Goal: Task Accomplishment & Management: Manage account settings

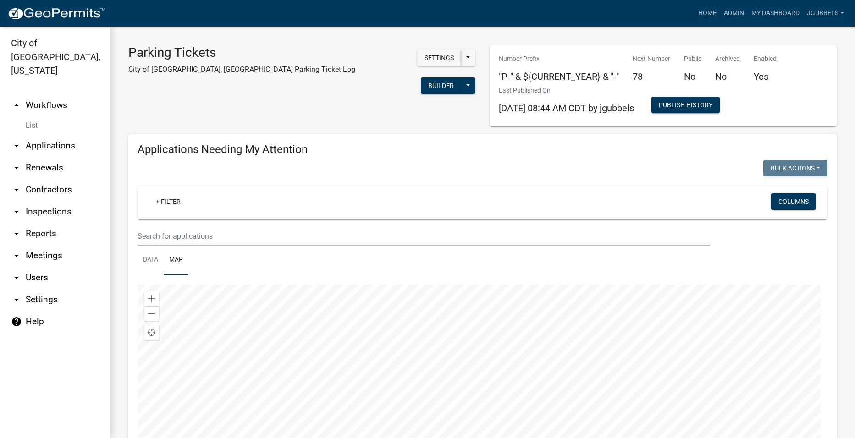
select select "2: 50"
click at [309, 362] on div at bounding box center [483, 399] width 690 height 229
click at [304, 359] on div at bounding box center [483, 399] width 690 height 229
click at [304, 360] on div at bounding box center [483, 399] width 690 height 229
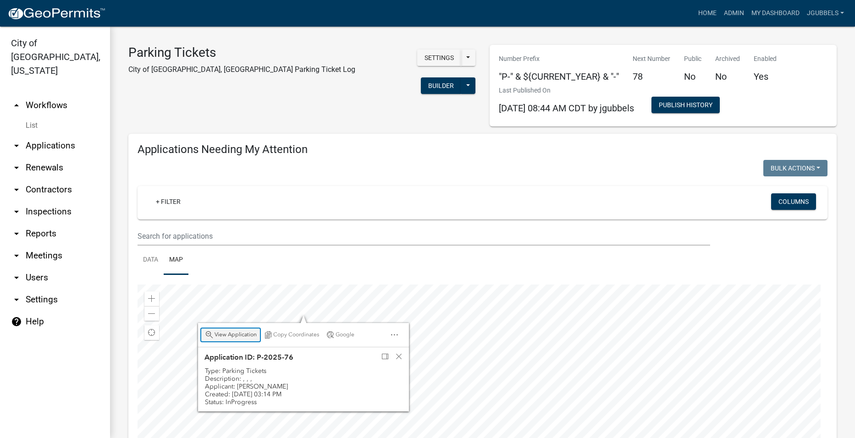
click at [250, 332] on span "View Application" at bounding box center [236, 335] width 42 height 7
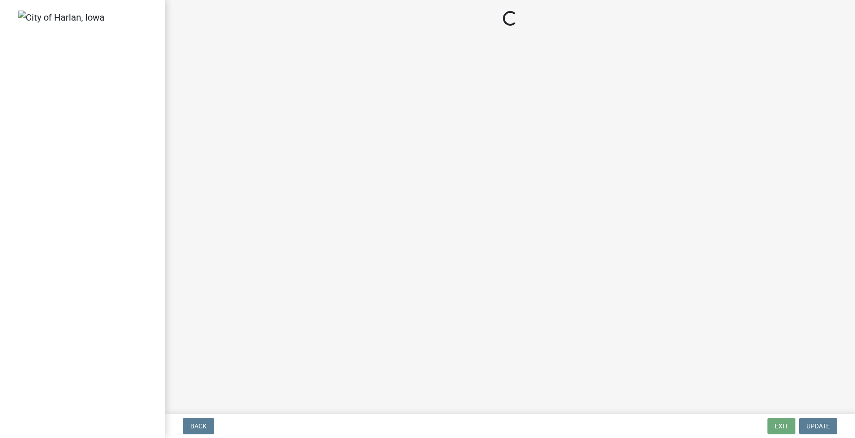
select select "4d712faf-da68-4fce-8593-8358734038f3"
select select "a2de05ef-af75-4916-bbf6-c2624a2c23d1"
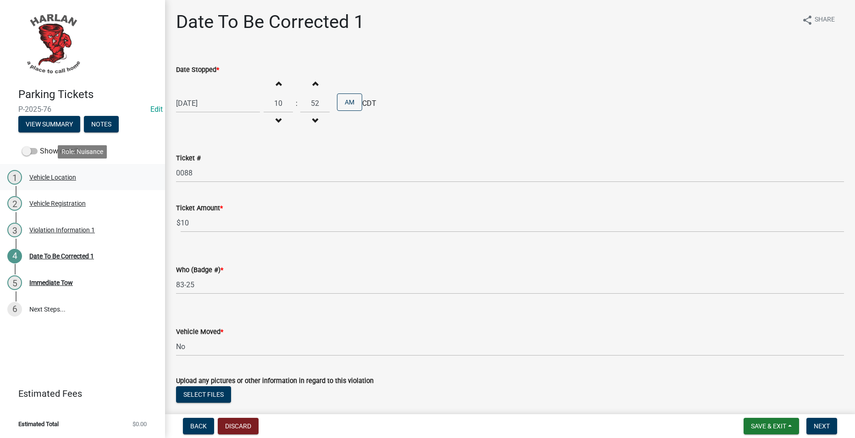
click at [82, 173] on div "1 Vehicle Location" at bounding box center [78, 177] width 143 height 15
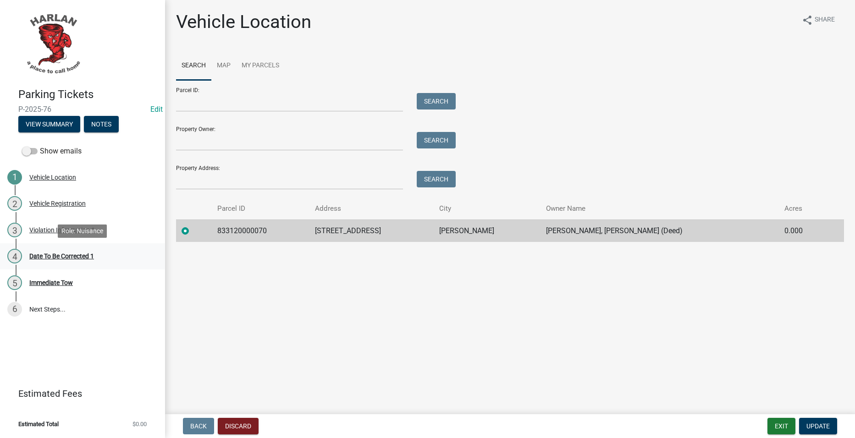
click at [37, 262] on div "4 Date To Be Corrected 1" at bounding box center [78, 256] width 143 height 15
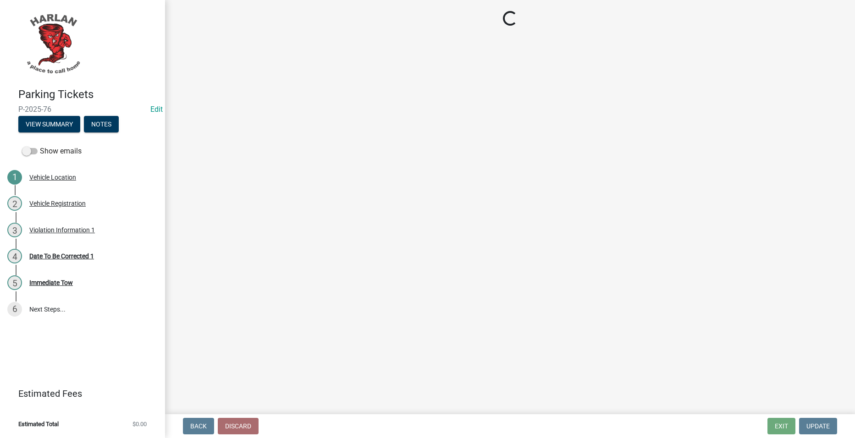
select select "4d712faf-da68-4fce-8593-8358734038f3"
select select "a2de05ef-af75-4916-bbf6-c2624a2c23d1"
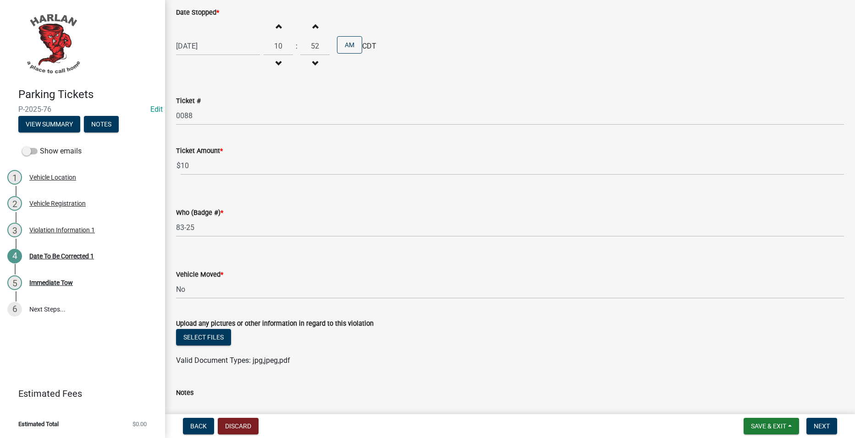
scroll to position [131, 0]
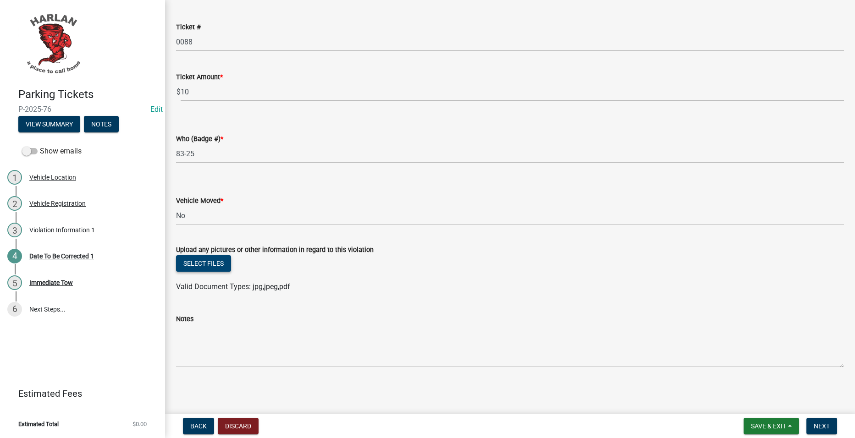
click at [206, 265] on button "Select files" at bounding box center [203, 263] width 55 height 17
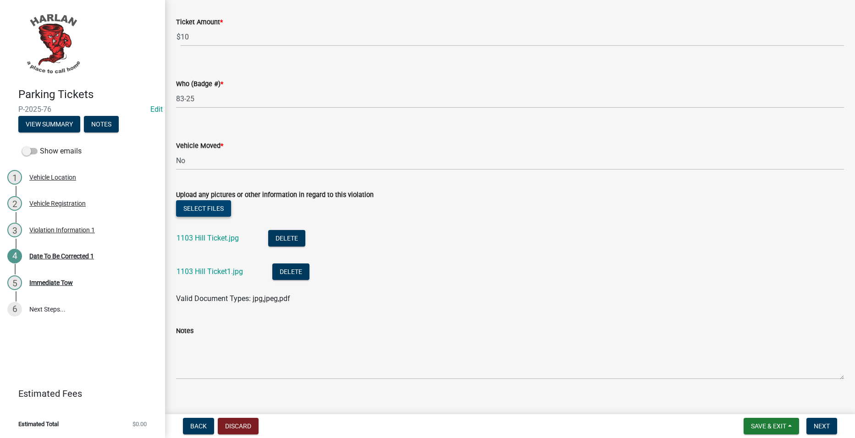
scroll to position [198, 0]
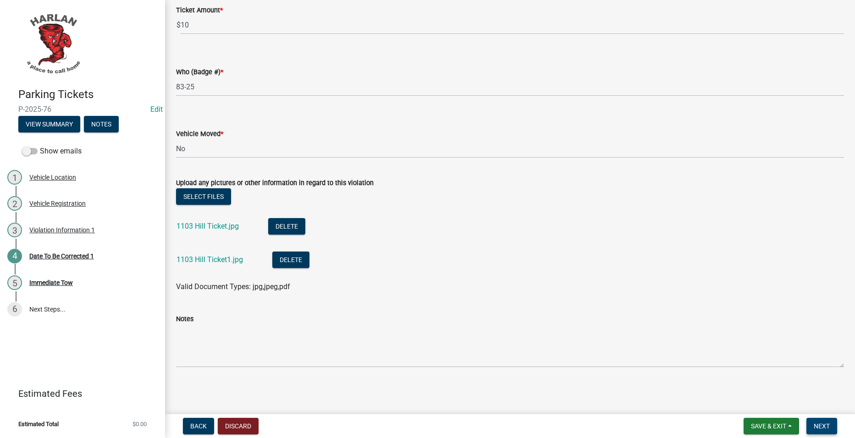
click at [814, 427] on button "Next" at bounding box center [822, 426] width 31 height 17
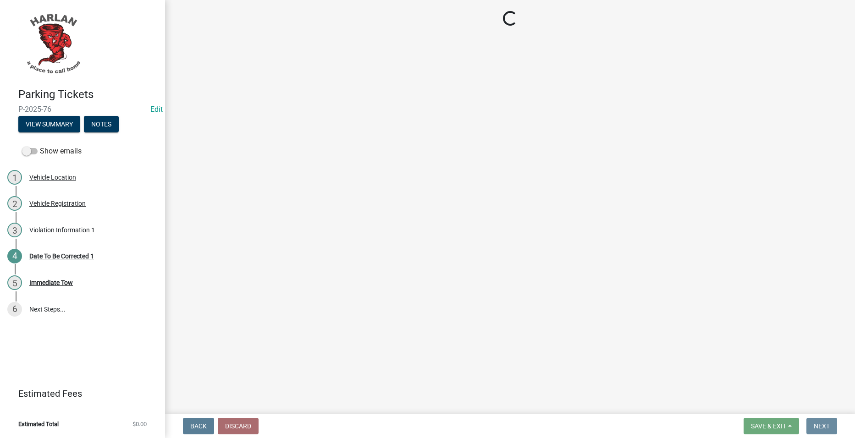
scroll to position [0, 0]
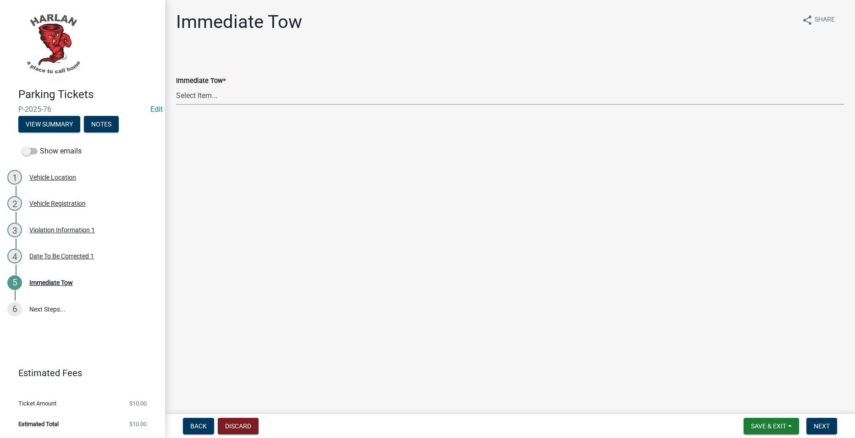
click at [307, 95] on select "Select Item... Yes No" at bounding box center [510, 95] width 668 height 19
click at [176, 86] on select "Select Item... Yes No" at bounding box center [510, 95] width 668 height 19
select select "ad93d055-a62d-4a62-8757-5e69867c18d2"
click at [825, 427] on span "Next" at bounding box center [822, 426] width 16 height 7
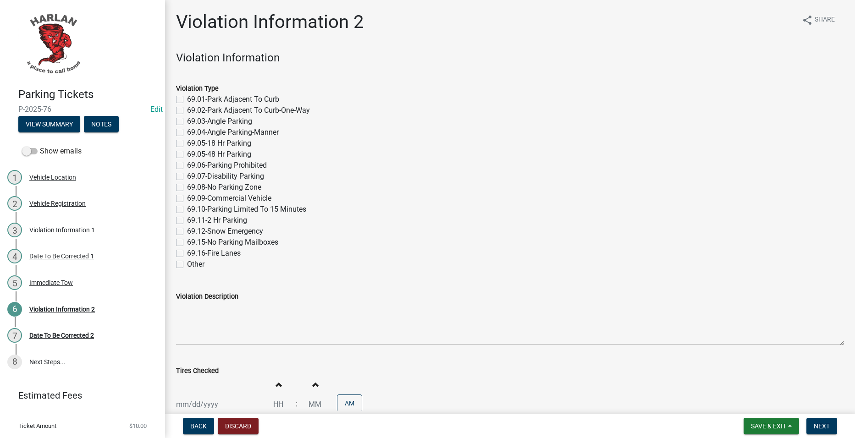
click at [200, 153] on label "69.05-48 Hr Parking" at bounding box center [219, 154] width 64 height 11
click at [193, 153] on input "69.05-48 Hr Parking" at bounding box center [190, 152] width 6 height 6
checkbox input "true"
checkbox input "false"
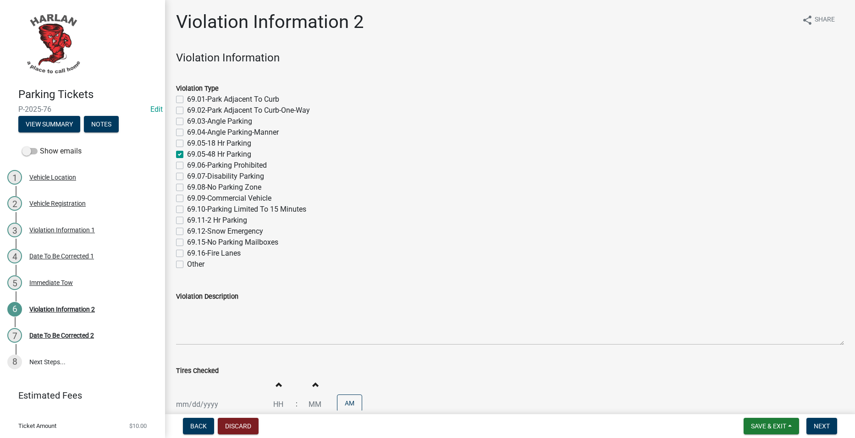
checkbox input "false"
checkbox input "true"
checkbox input "false"
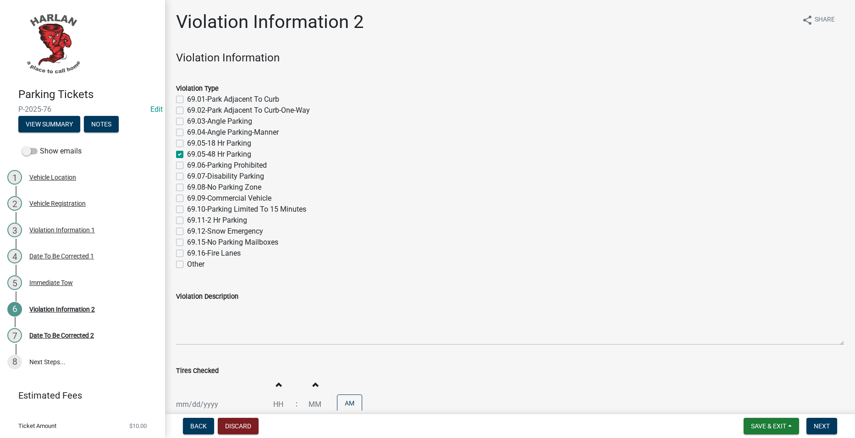
checkbox input "false"
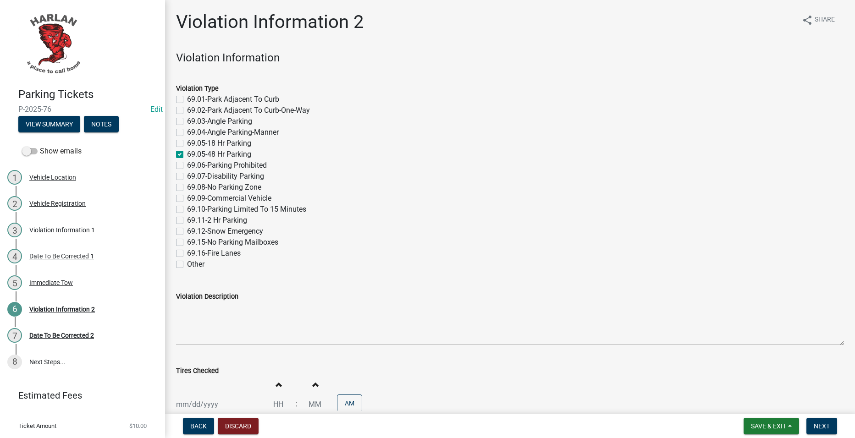
checkbox input "false"
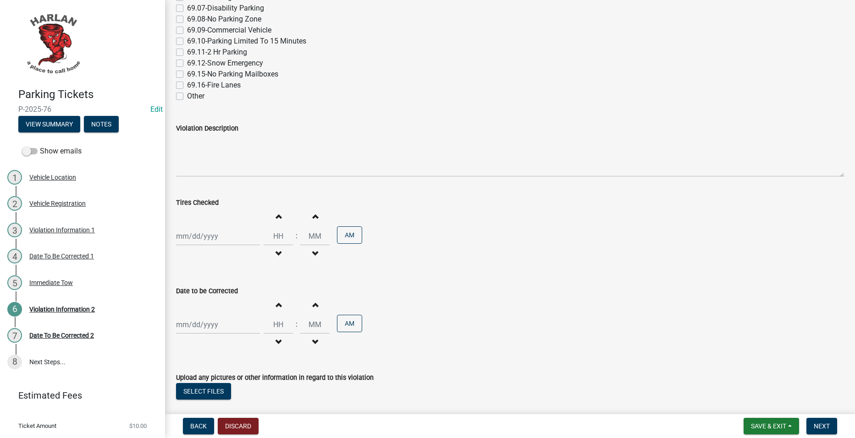
scroll to position [183, 0]
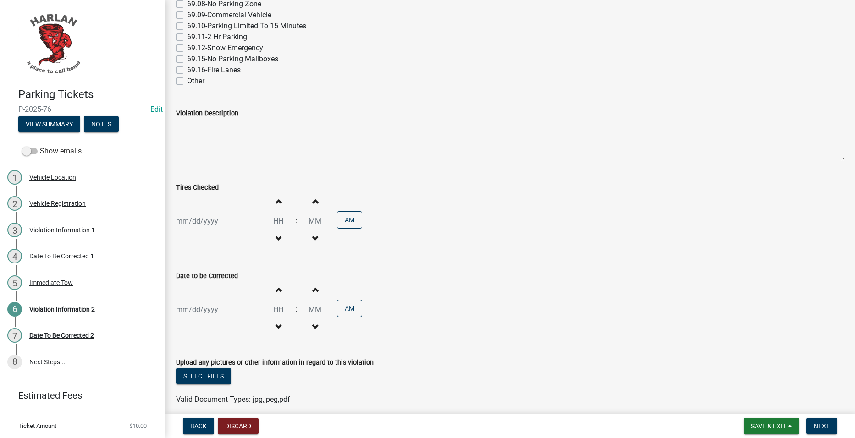
click at [221, 215] on div at bounding box center [218, 221] width 84 height 19
select select "9"
select select "2025"
click at [186, 282] on div "8" at bounding box center [185, 284] width 15 height 15
type input "[DATE]"
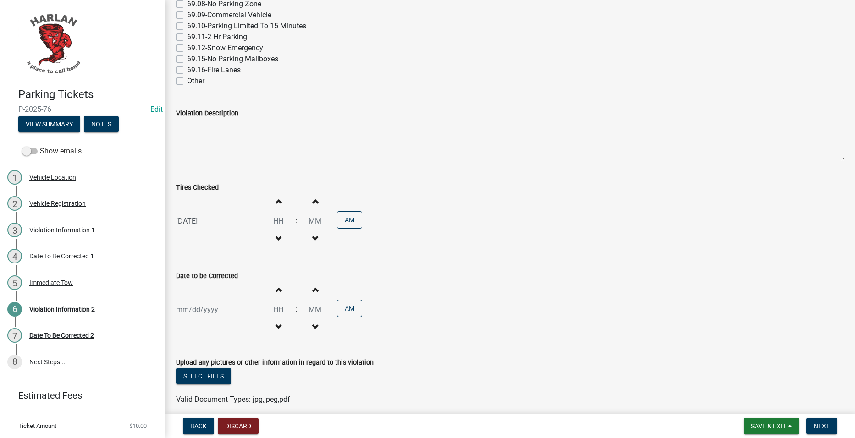
click at [277, 212] on input "Hours" at bounding box center [278, 221] width 29 height 19
type input "10"
type input "52"
click at [238, 307] on div at bounding box center [218, 309] width 84 height 19
select select "9"
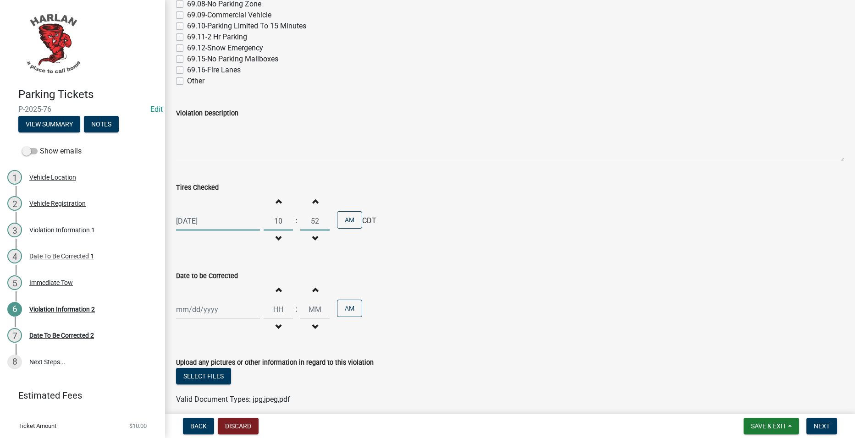
select select "2025"
click at [187, 226] on div "8" at bounding box center [185, 231] width 15 height 15
type input "[DATE]"
click at [227, 304] on div "[DATE]" at bounding box center [218, 309] width 84 height 19
select select "9"
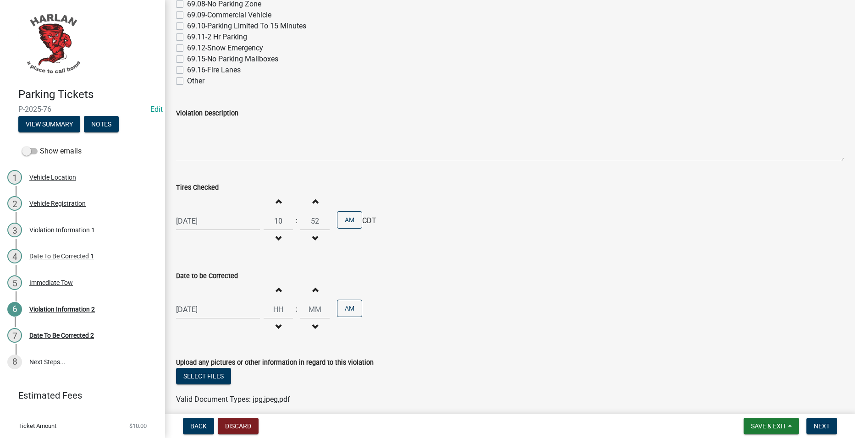
select select "2025"
click at [215, 226] on div "10" at bounding box center [214, 231] width 15 height 15
type input "[DATE]"
click at [275, 312] on input "Hours" at bounding box center [278, 309] width 29 height 19
type input "10"
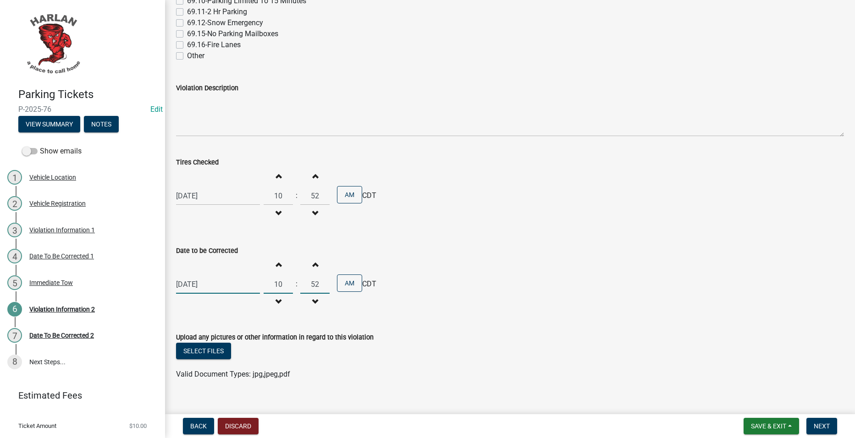
scroll to position [222, 0]
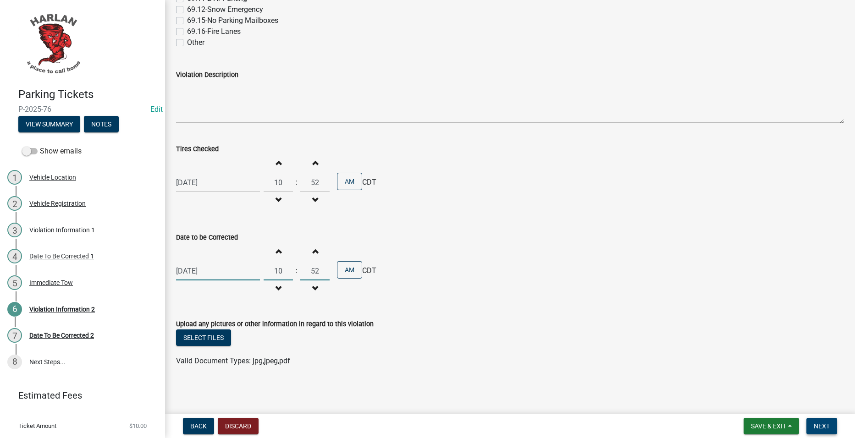
type input "52"
drag, startPoint x: 815, startPoint y: 425, endPoint x: 808, endPoint y: 395, distance: 30.7
click at [816, 425] on span "Next" at bounding box center [822, 426] width 16 height 7
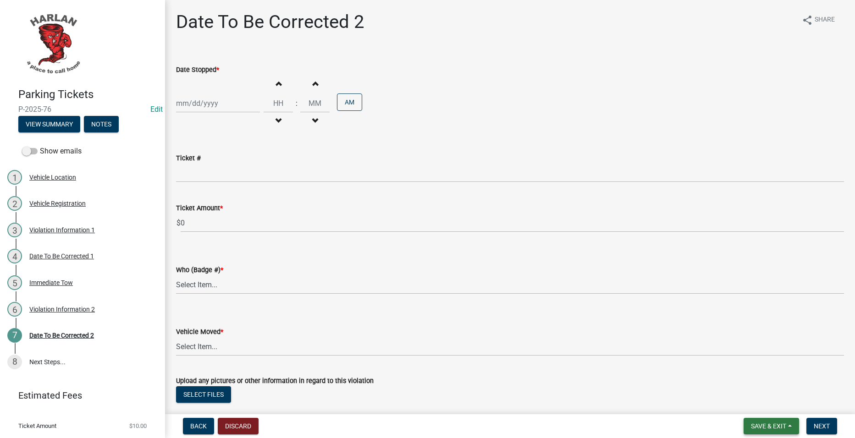
click at [757, 422] on button "Save & Exit" at bounding box center [771, 426] width 55 height 17
click at [753, 399] on button "Save & Exit" at bounding box center [762, 403] width 73 height 22
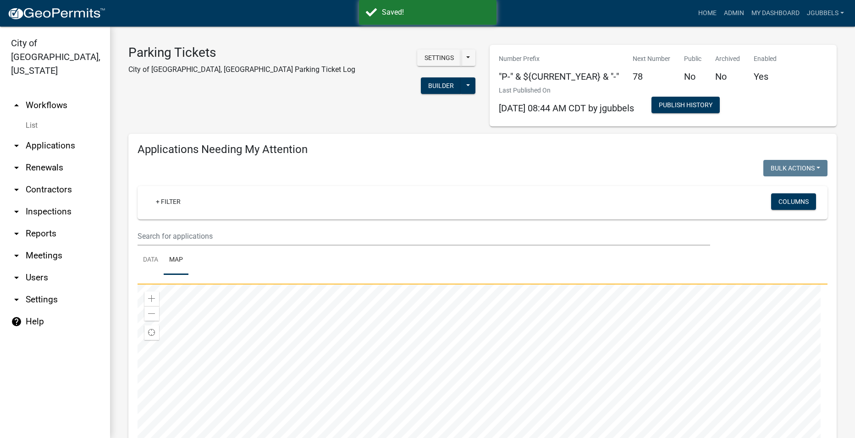
select select "2: 50"
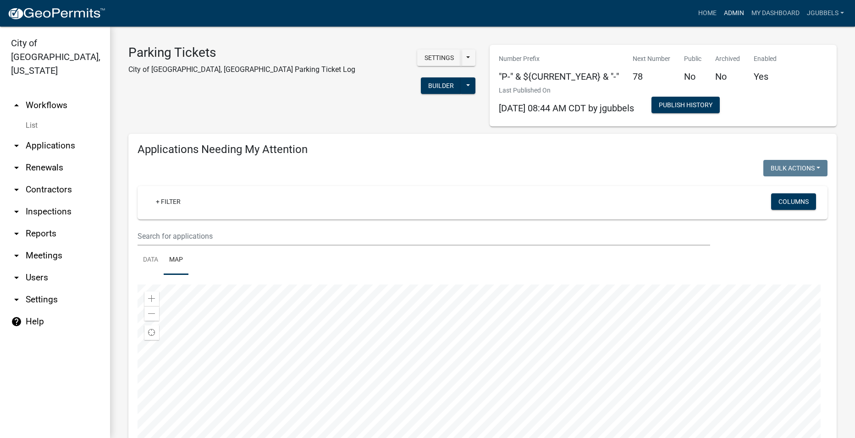
click at [737, 13] on link "Admin" at bounding box center [734, 13] width 28 height 17
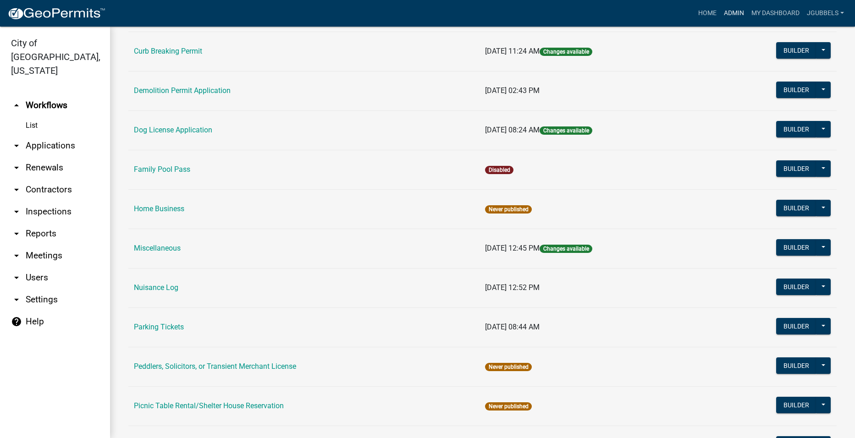
scroll to position [367, 0]
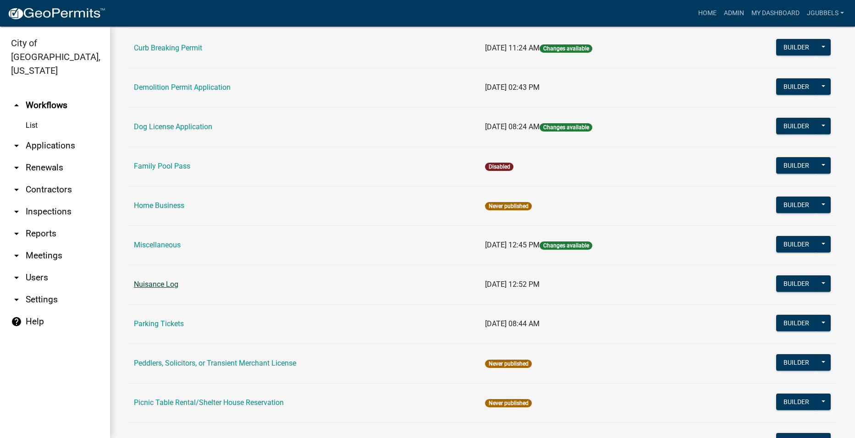
click at [171, 288] on link "Nuisance Log" at bounding box center [156, 284] width 44 height 9
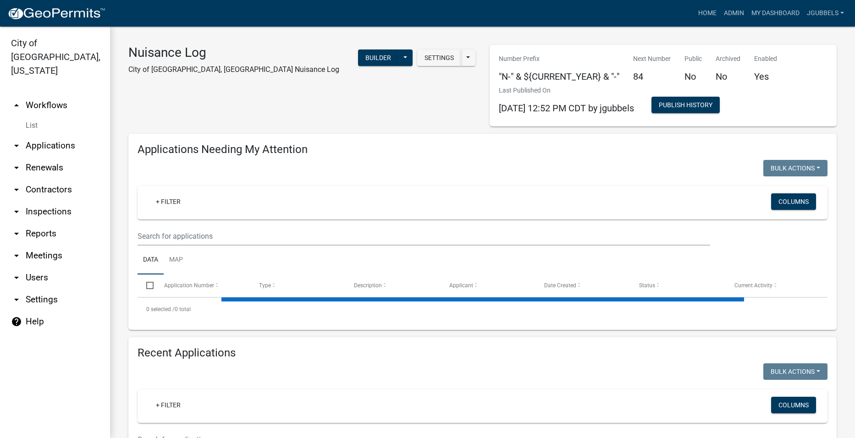
select select "2: 50"
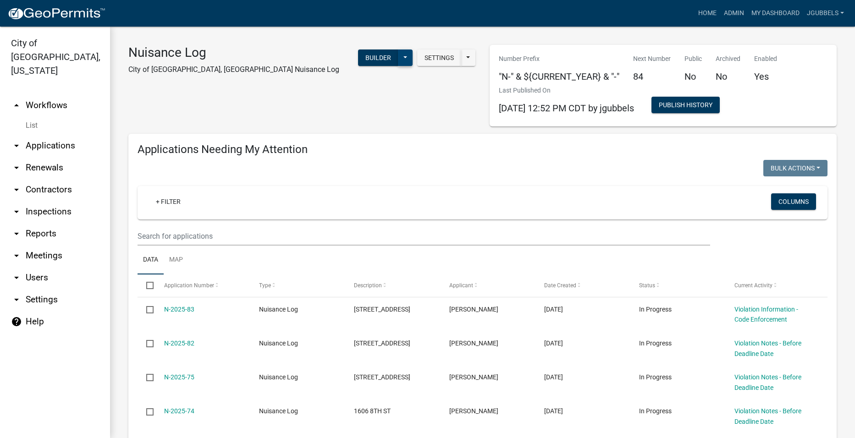
click at [401, 53] on button at bounding box center [405, 58] width 15 height 17
click at [370, 207] on button "Start Application" at bounding box center [375, 214] width 76 height 22
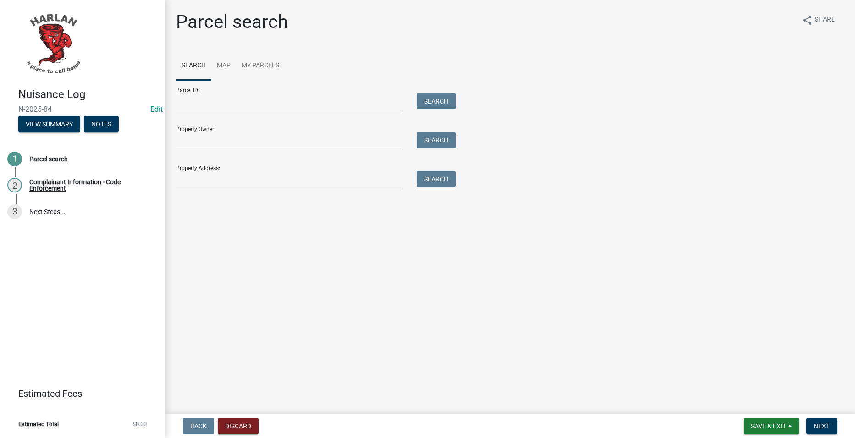
click at [298, 170] on div "Property Address: Search" at bounding box center [313, 174] width 275 height 32
drag, startPoint x: 297, startPoint y: 175, endPoint x: 292, endPoint y: 176, distance: 5.6
click at [297, 175] on input "Property Address:" at bounding box center [289, 180] width 227 height 19
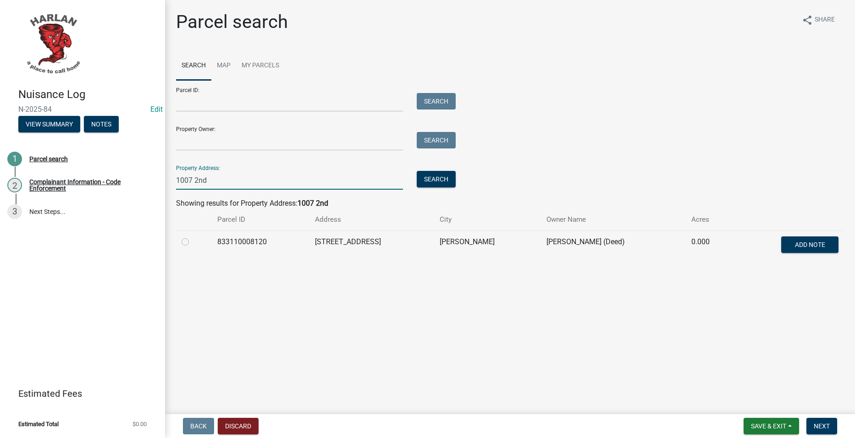
type input "1007 2nd"
click at [193, 237] on label at bounding box center [193, 237] width 0 height 0
click at [193, 243] on input "radio" at bounding box center [196, 240] width 6 height 6
radio input "true"
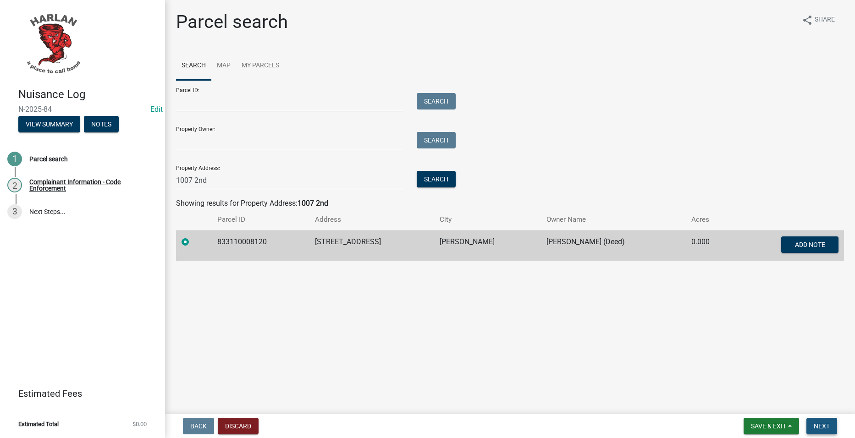
click at [826, 425] on span "Next" at bounding box center [822, 426] width 16 height 7
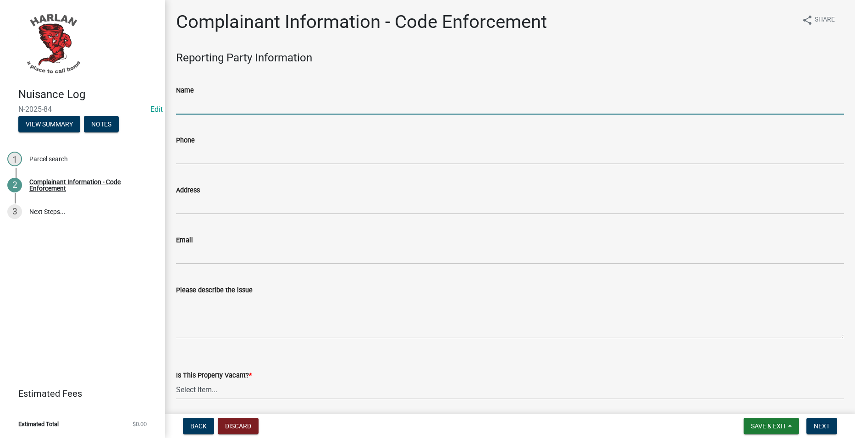
click at [334, 110] on input "Name" at bounding box center [510, 105] width 668 height 19
type input "[PERSON_NAME]"
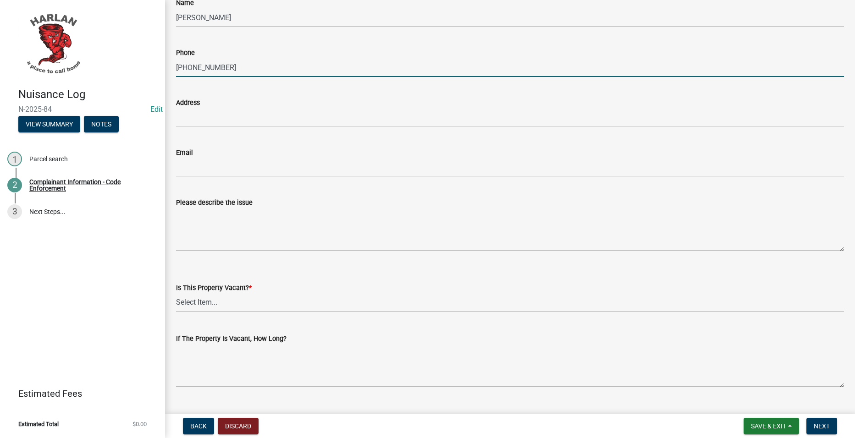
scroll to position [92, 0]
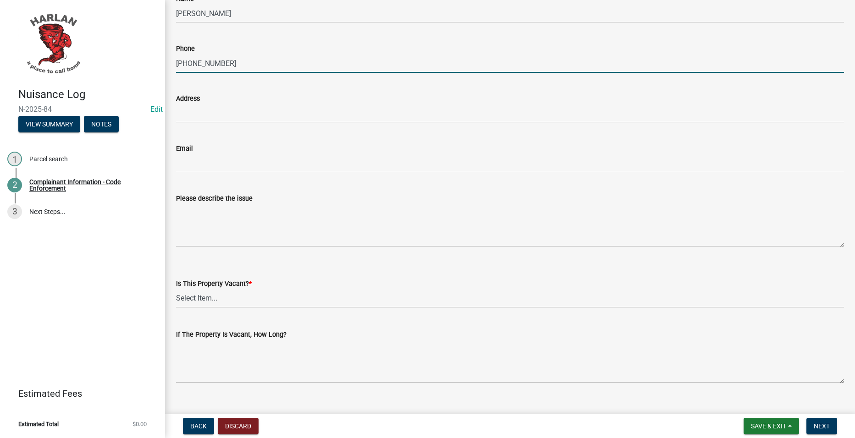
type input "[PHONE_NUMBER]"
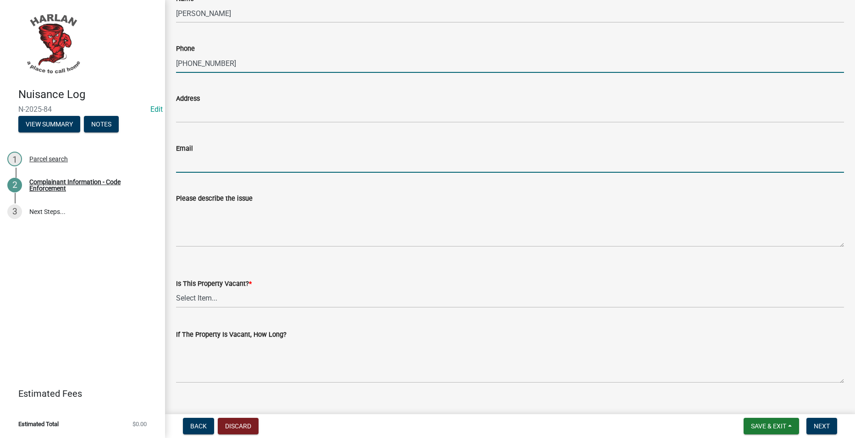
click at [366, 157] on input "Email" at bounding box center [510, 163] width 668 height 19
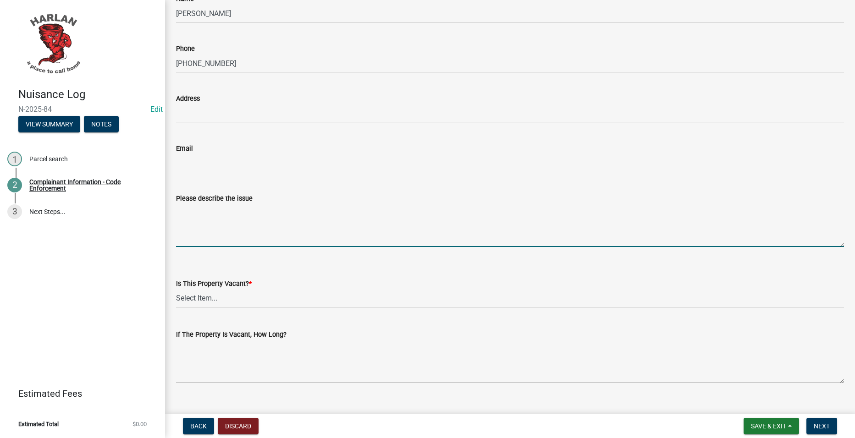
click at [479, 227] on textarea "Please describe the issue" at bounding box center [510, 225] width 668 height 43
type textarea "Items piling up in the yard."
click at [289, 296] on select "Select Item... Yes No Unsure" at bounding box center [510, 298] width 668 height 19
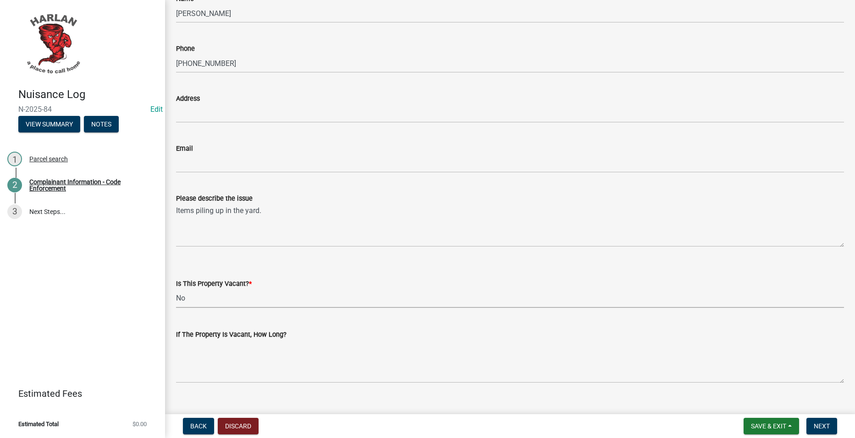
click at [176, 289] on select "Select Item... Yes No Unsure" at bounding box center [510, 298] width 668 height 19
select select "2b031967-1898-484b-be92-fd9252f4726f"
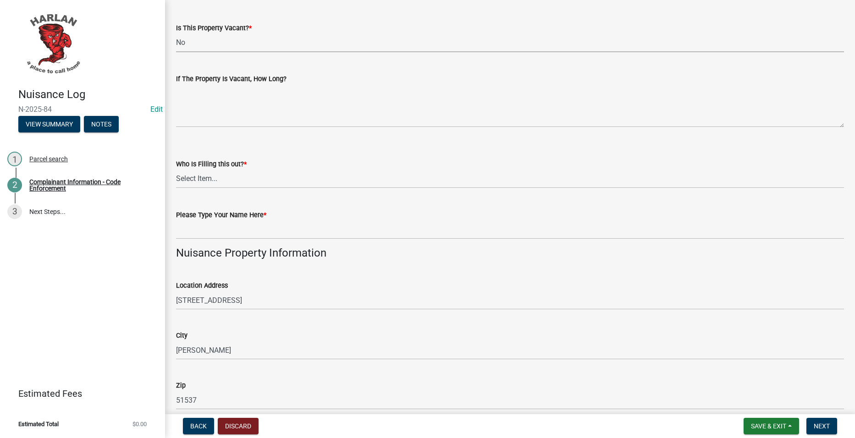
scroll to position [367, 0]
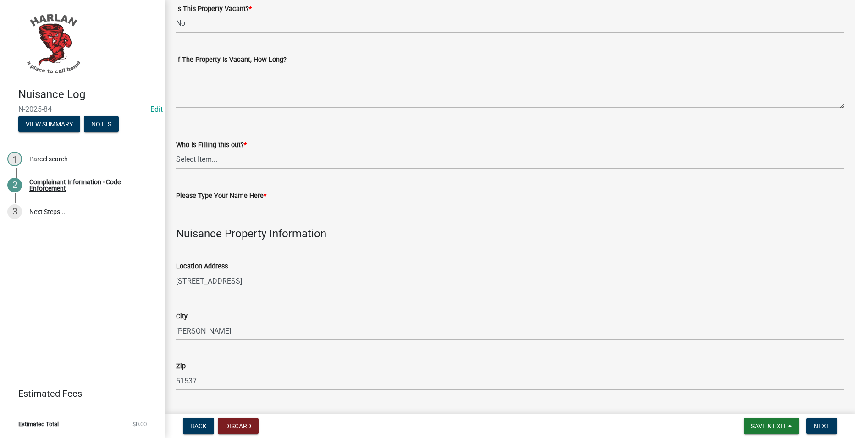
drag, startPoint x: 288, startPoint y: 158, endPoint x: 286, endPoint y: 164, distance: 6.4
click at [288, 158] on select "Select Item... [GEOGRAPHIC_DATA] 83-25" at bounding box center [510, 159] width 668 height 19
click at [176, 150] on select "Select Item... [GEOGRAPHIC_DATA] 83-25" at bounding box center [510, 159] width 668 height 19
select select "c036b1b8-0d0a-4718-af47-3855d29bc181"
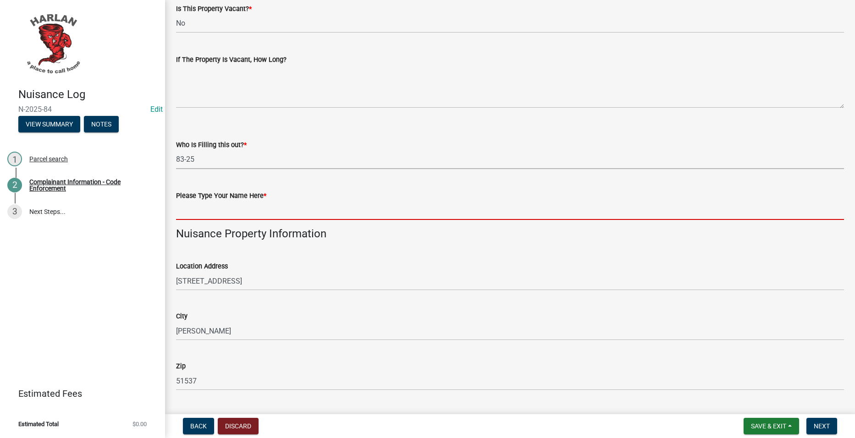
click at [236, 211] on input "Please Type Your Name Here *" at bounding box center [510, 210] width 668 height 19
type input "8325"
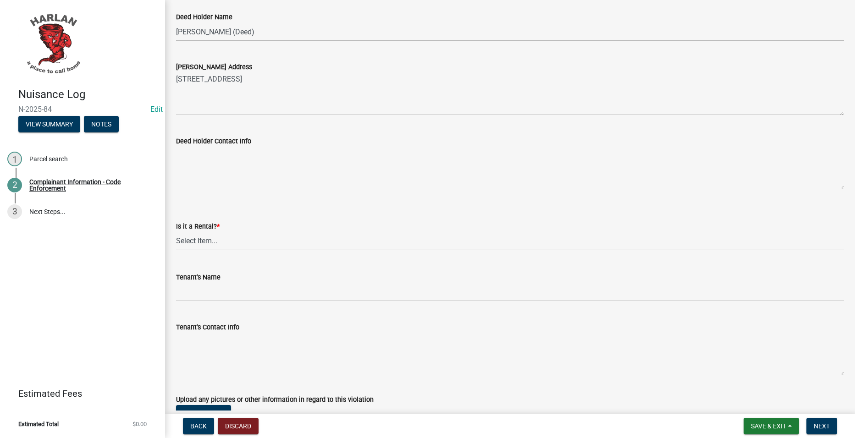
scroll to position [917, 0]
click at [282, 241] on select "Select Item... Yes No" at bounding box center [510, 240] width 668 height 19
click at [176, 231] on select "Select Item... Yes No" at bounding box center [510, 240] width 668 height 19
select select "db954dd5-c658-4052-8664-ee6695e82e3a"
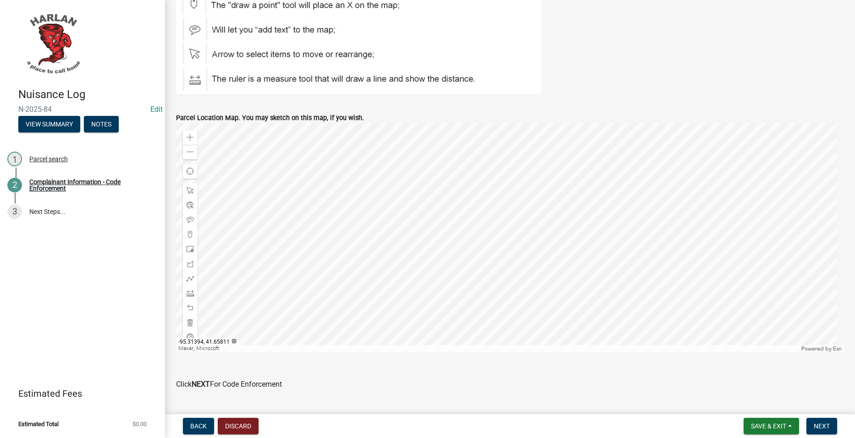
scroll to position [1421, 0]
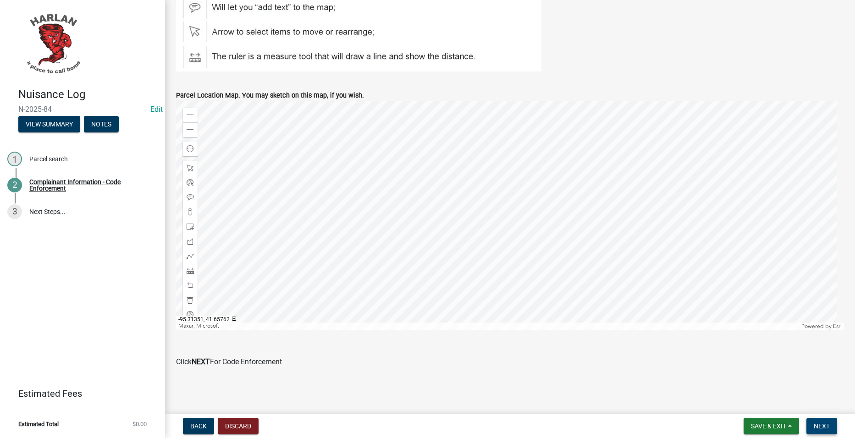
click at [833, 427] on button "Next" at bounding box center [822, 426] width 31 height 17
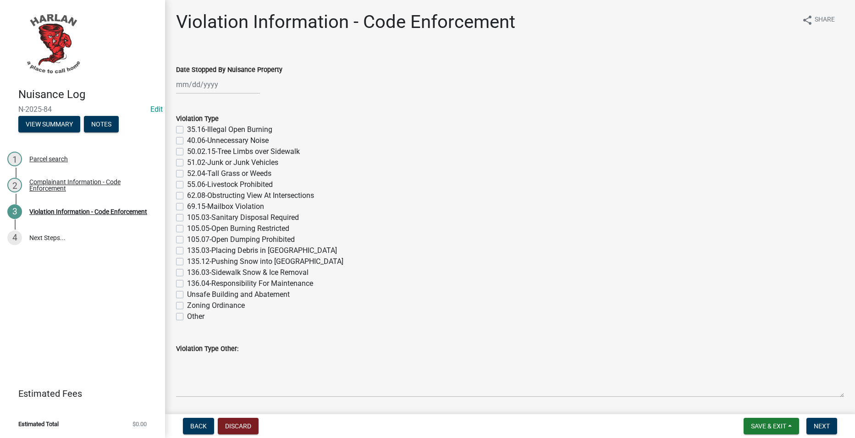
select select "9"
select select "2025"
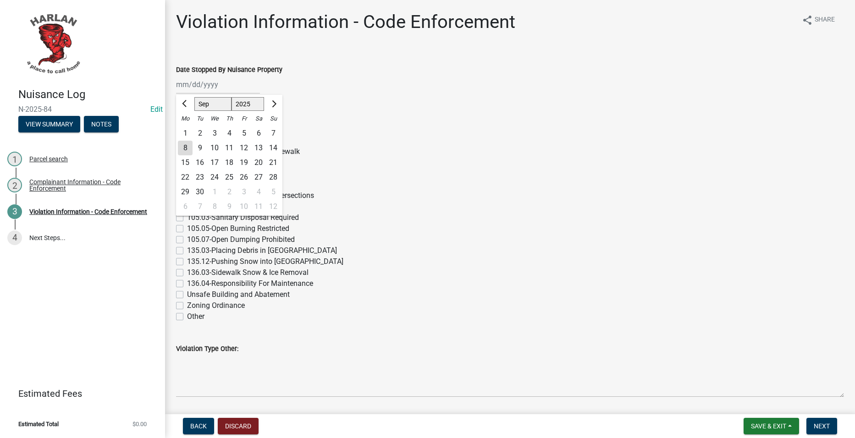
click at [224, 77] on div "[PERSON_NAME] Feb Mar Apr [PERSON_NAME][DATE] Oct Nov [DATE] 1526 1527 1528 152…" at bounding box center [218, 84] width 84 height 19
click at [183, 143] on div "8" at bounding box center [185, 148] width 15 height 15
type input "[DATE]"
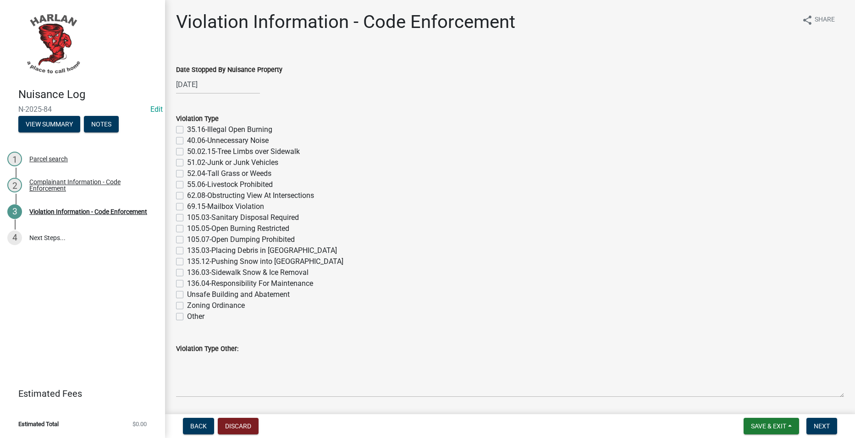
click at [269, 163] on label "51.02-Junk or Junk Vehicles" at bounding box center [232, 162] width 91 height 11
click at [193, 163] on input "51.02-Junk or Junk Vehicles" at bounding box center [190, 160] width 6 height 6
checkbox input "true"
checkbox input "false"
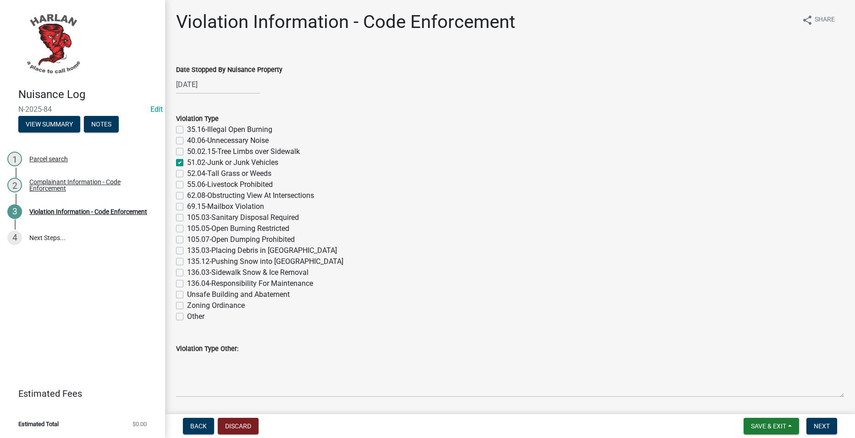
checkbox input "false"
checkbox input "true"
checkbox input "false"
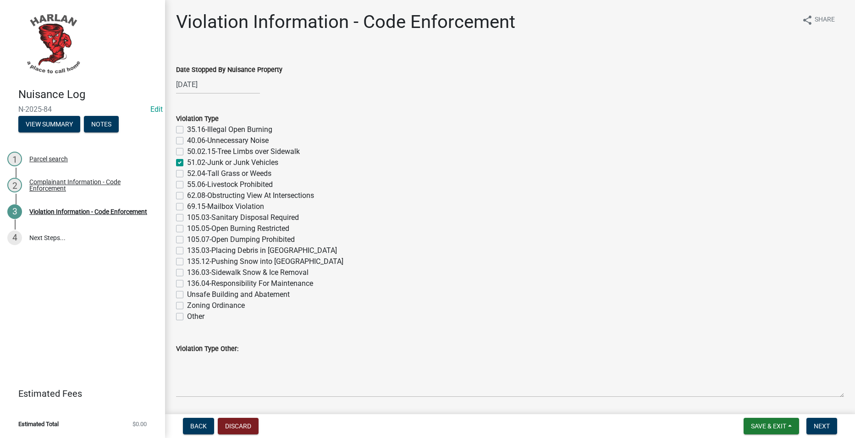
checkbox input "false"
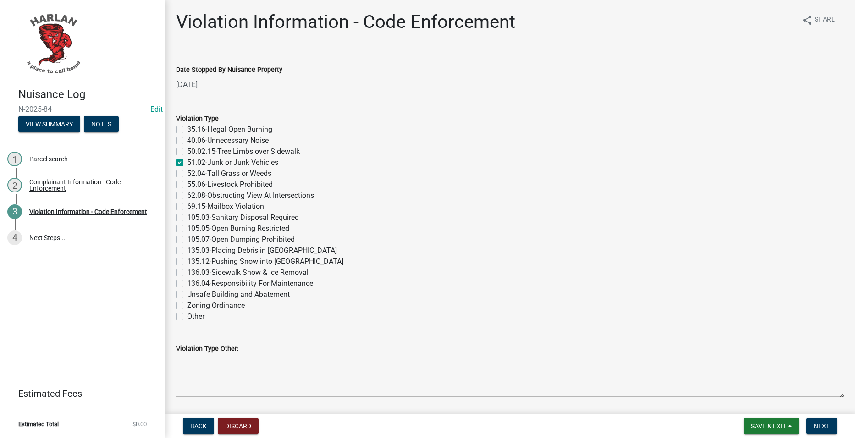
checkbox input "false"
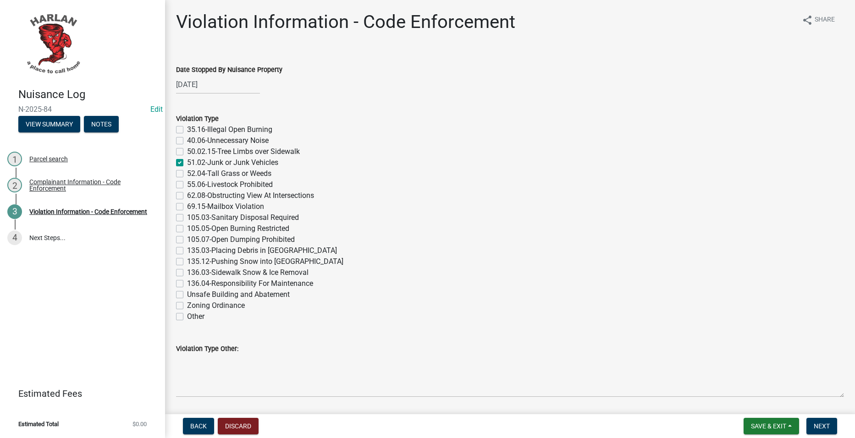
checkbox input "false"
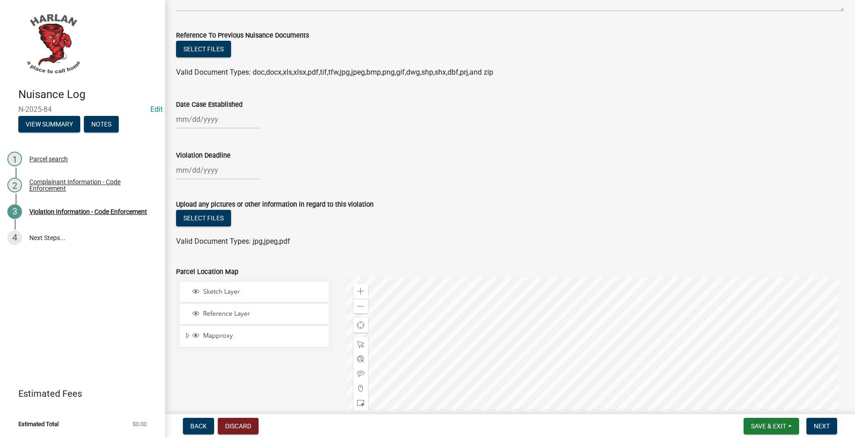
scroll to position [688, 0]
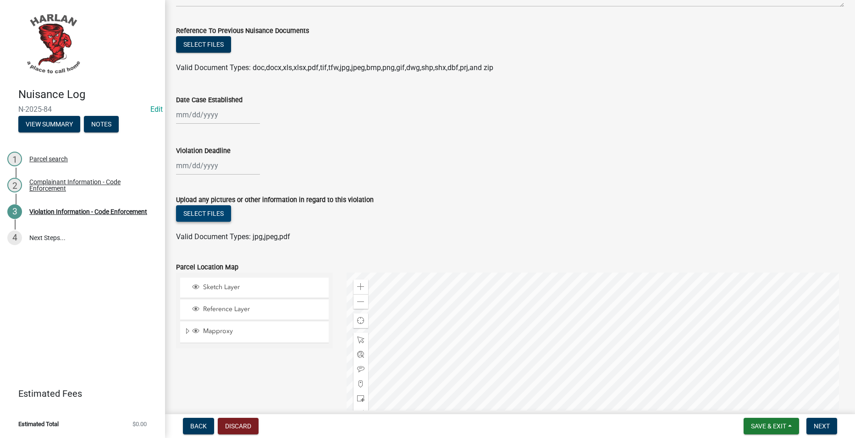
click at [219, 218] on button "Select files" at bounding box center [203, 213] width 55 height 17
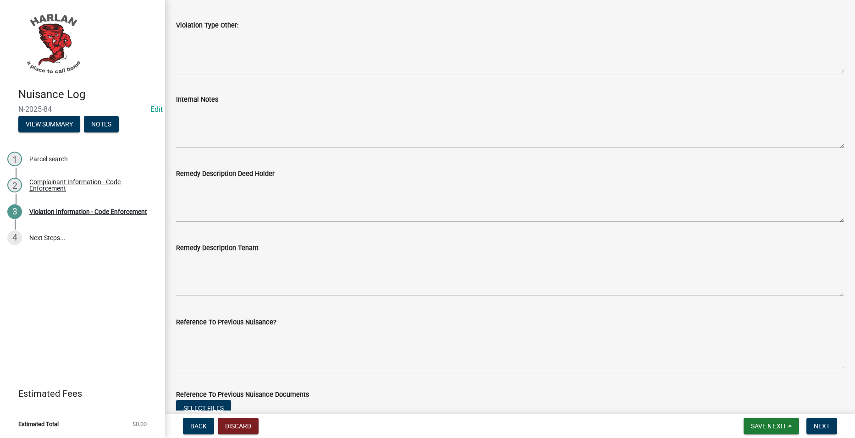
scroll to position [275, 0]
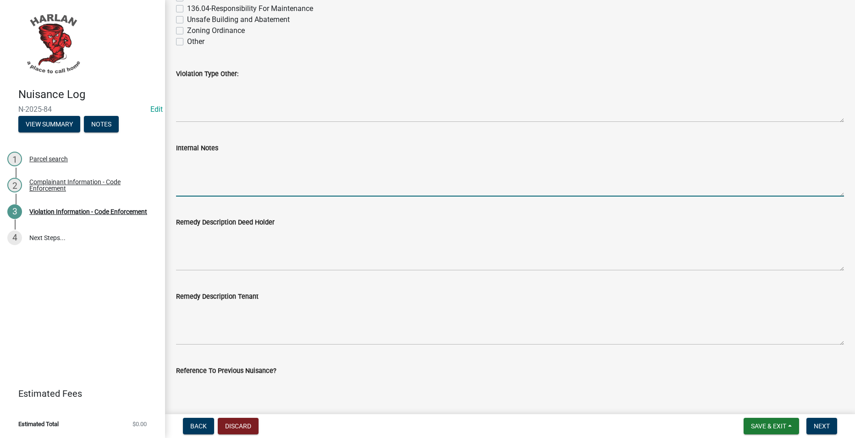
click at [386, 168] on textarea "Internal Notes" at bounding box center [510, 175] width 668 height 43
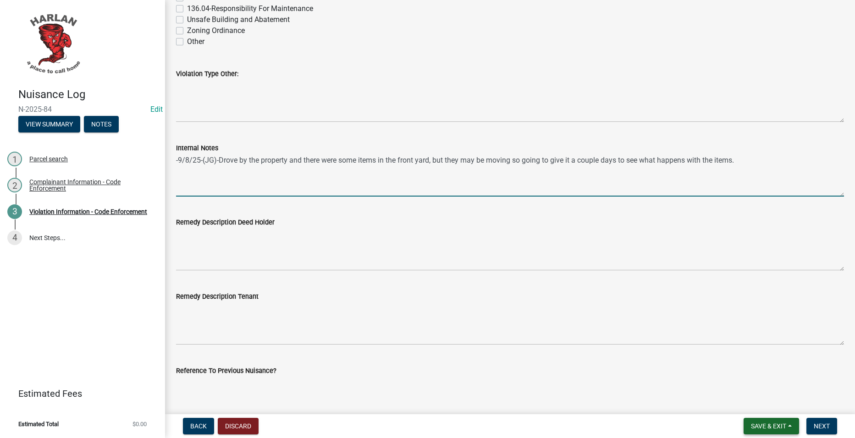
type textarea "-9/8/25-(JG)-Drove by the property and there were some items in the front yard,…"
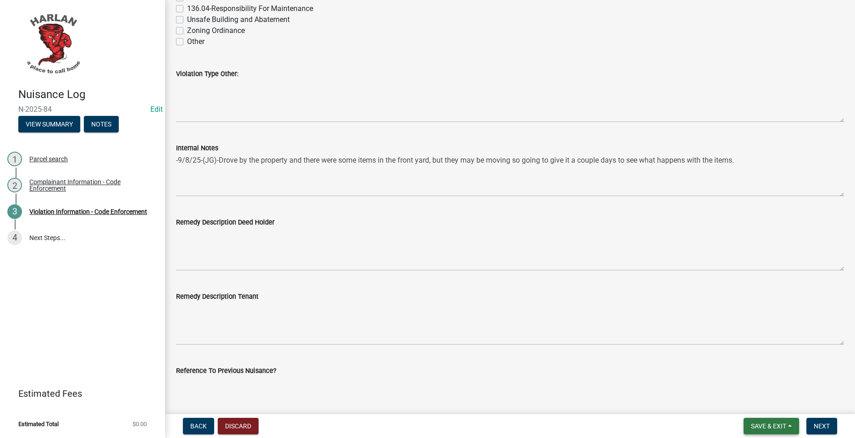
click at [793, 430] on button "Save & Exit" at bounding box center [771, 426] width 55 height 17
click at [773, 403] on button "Save & Exit" at bounding box center [762, 403] width 73 height 22
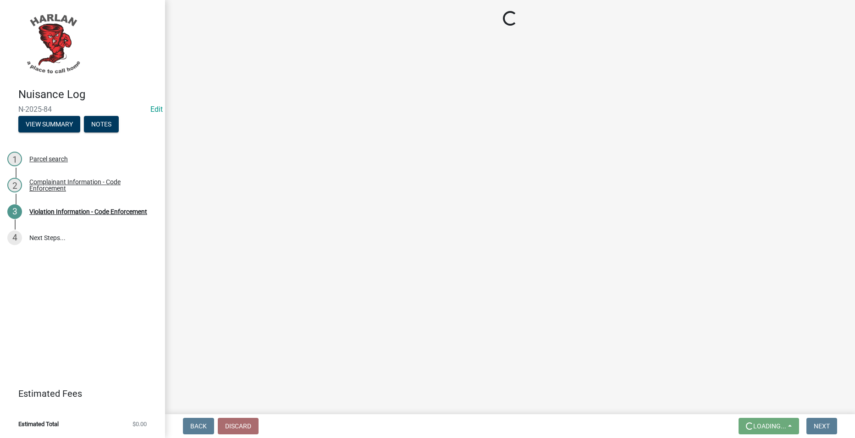
scroll to position [0, 0]
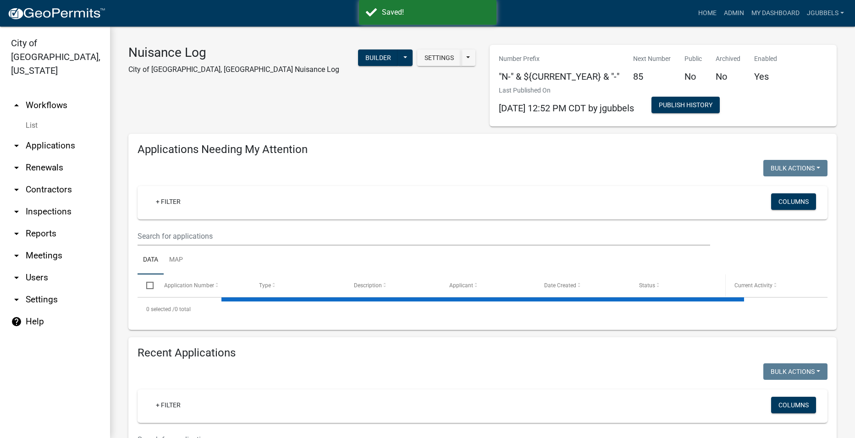
select select "2: 50"
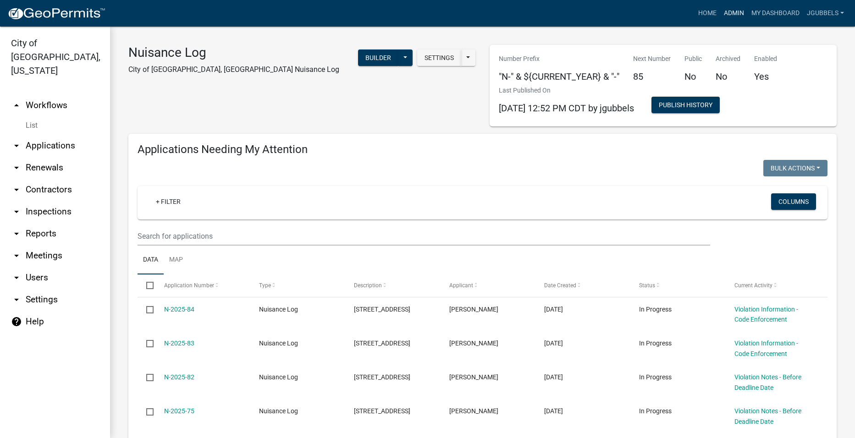
click at [746, 12] on link "Admin" at bounding box center [734, 13] width 28 height 17
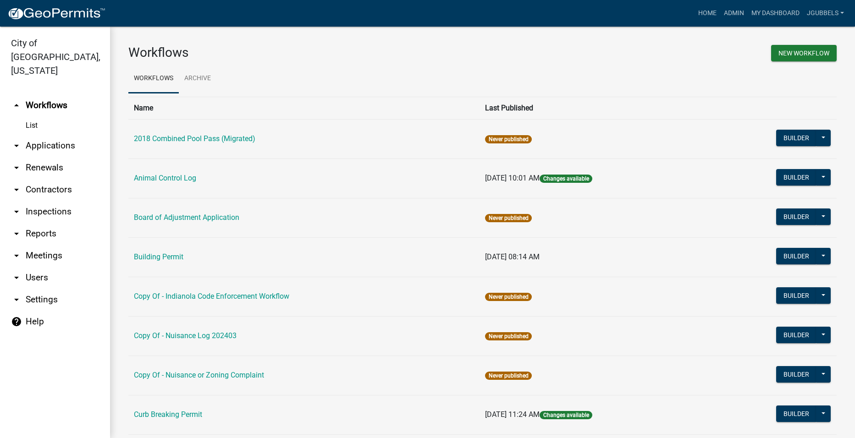
click at [159, 252] on td "Building Permit" at bounding box center [303, 257] width 351 height 39
click at [159, 255] on link "Building Permit" at bounding box center [159, 257] width 50 height 9
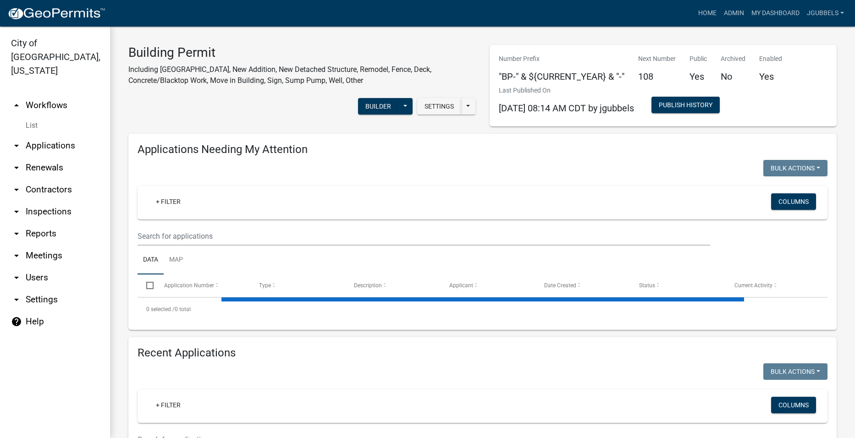
select select "2: 50"
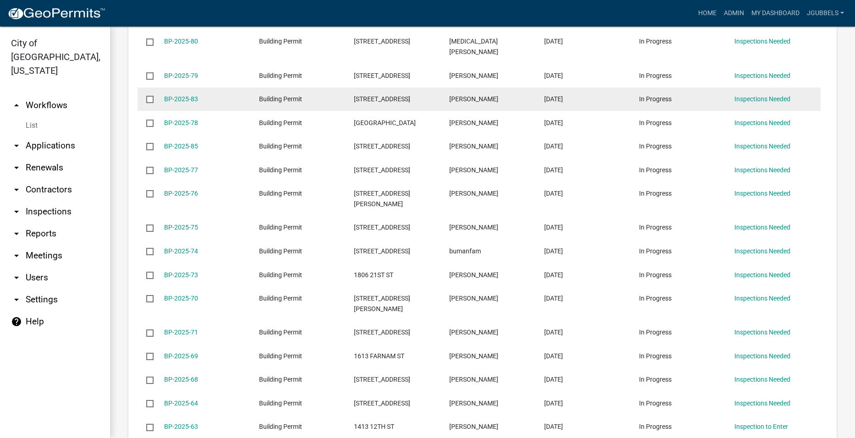
scroll to position [963, 0]
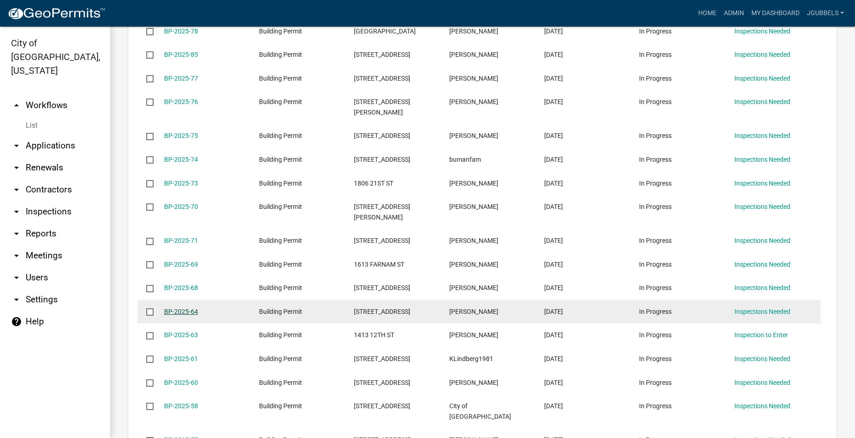
click at [172, 308] on link "BP-2025-64" at bounding box center [181, 311] width 34 height 7
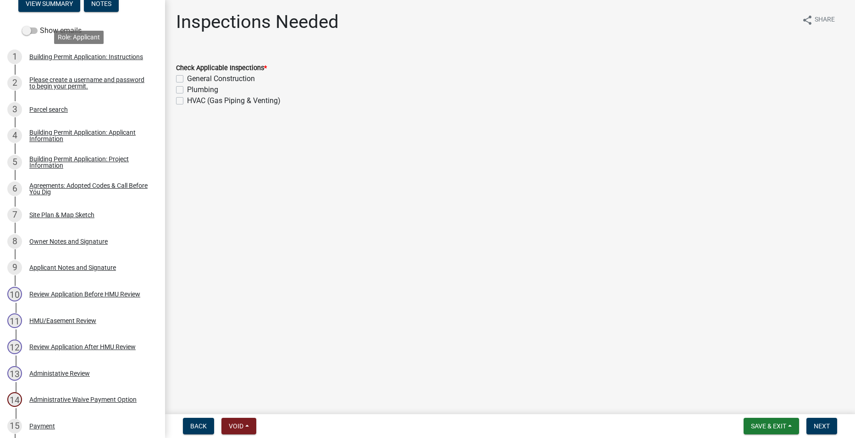
scroll to position [275, 0]
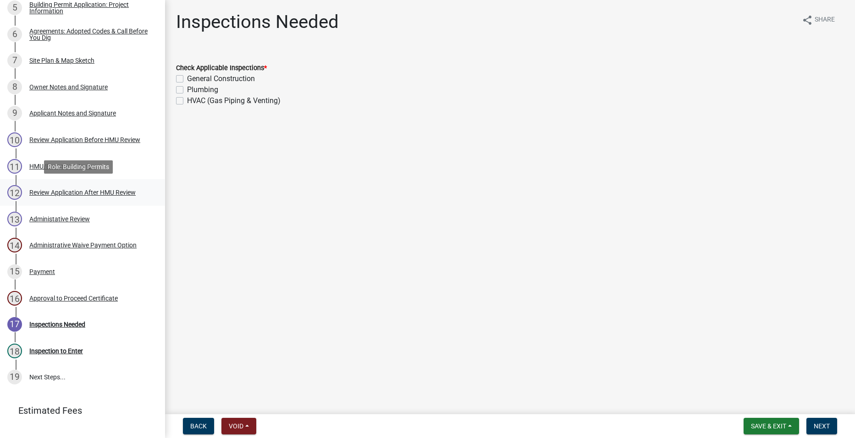
click at [102, 197] on div "12 Review Application After HMU Review" at bounding box center [78, 192] width 143 height 15
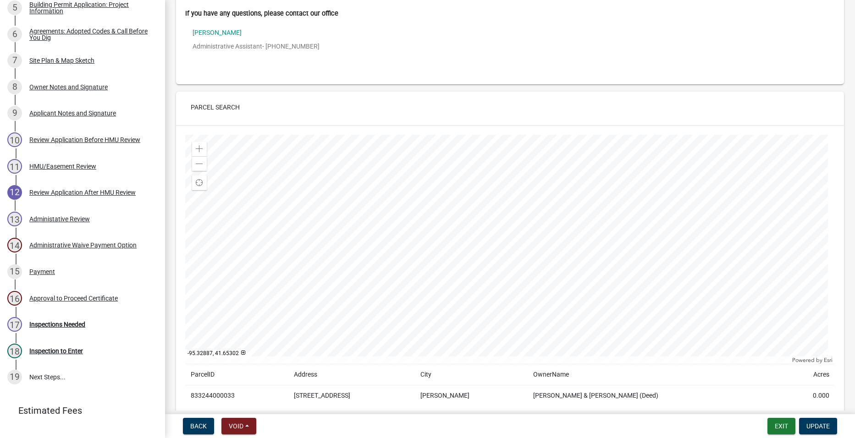
scroll to position [0, 0]
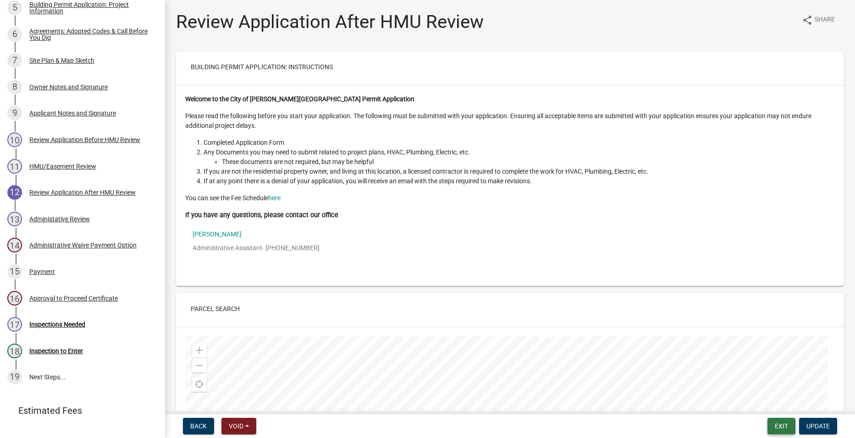
click at [788, 427] on button "Exit" at bounding box center [782, 426] width 28 height 17
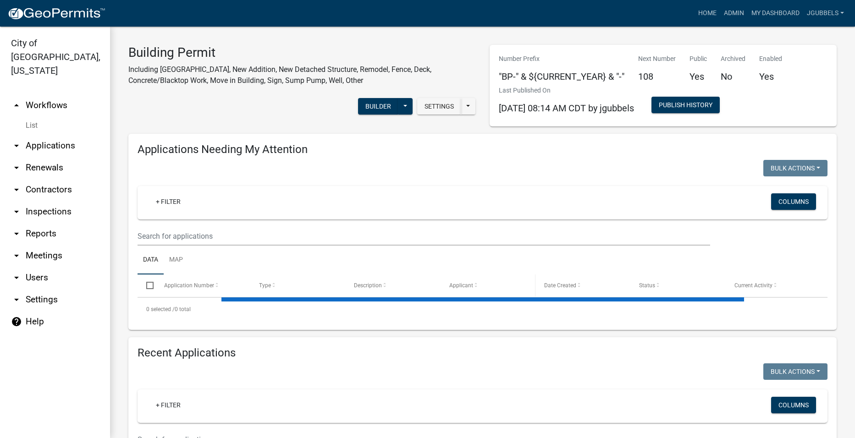
select select "2: 50"
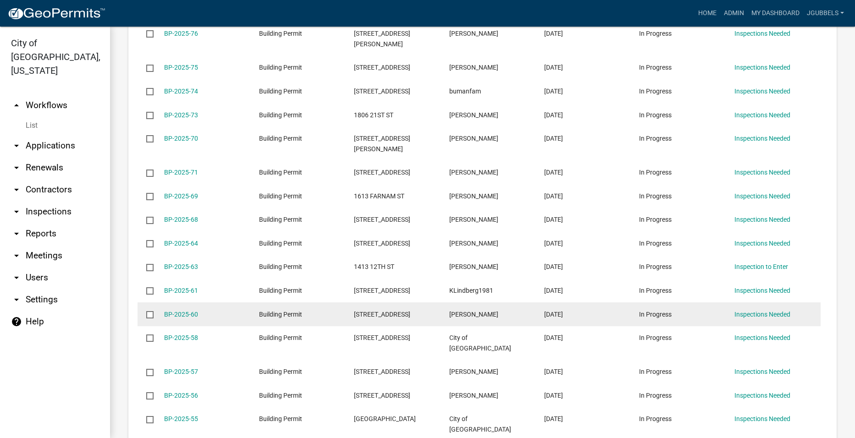
scroll to position [1055, 0]
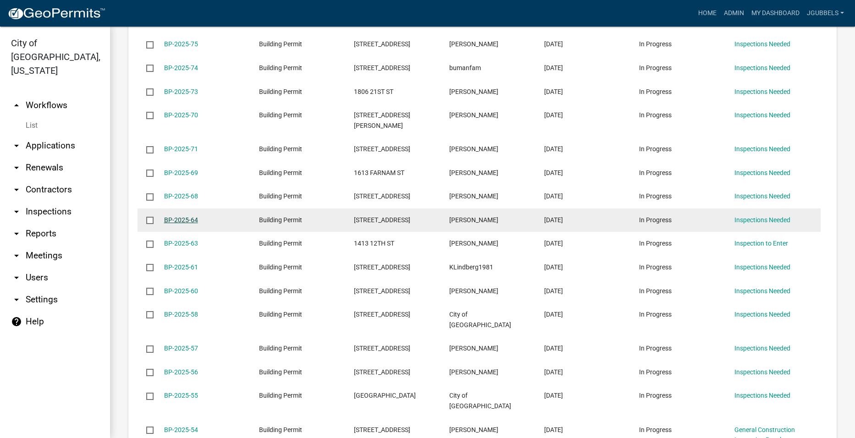
click at [184, 216] on link "BP-2025-64" at bounding box center [181, 219] width 34 height 7
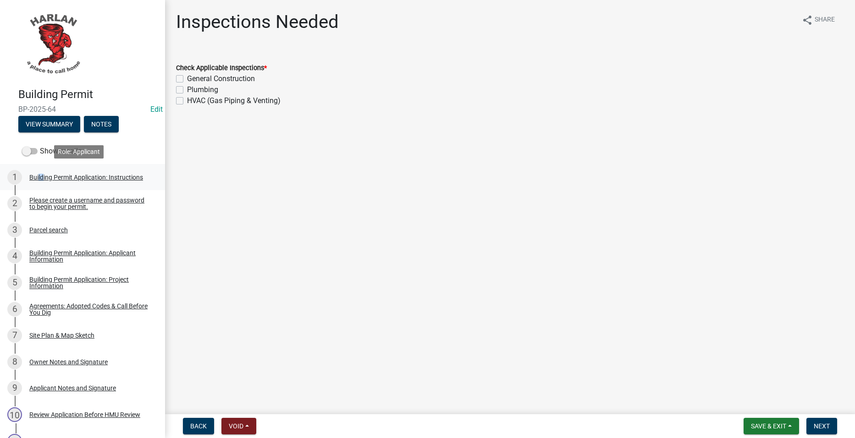
click at [39, 174] on div "Building Permit Application: Instructions" at bounding box center [86, 177] width 114 height 6
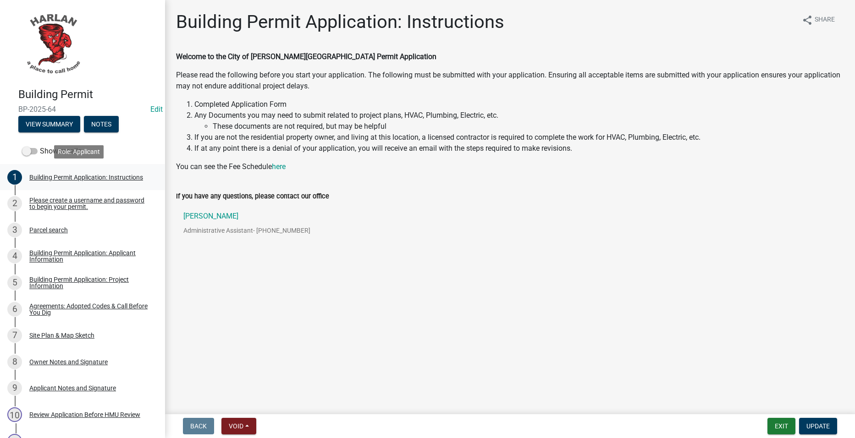
click at [90, 178] on div "Building Permit Application: Instructions" at bounding box center [86, 177] width 114 height 6
click at [119, 202] on div "Please create a username and password to begin your permit." at bounding box center [89, 203] width 121 height 13
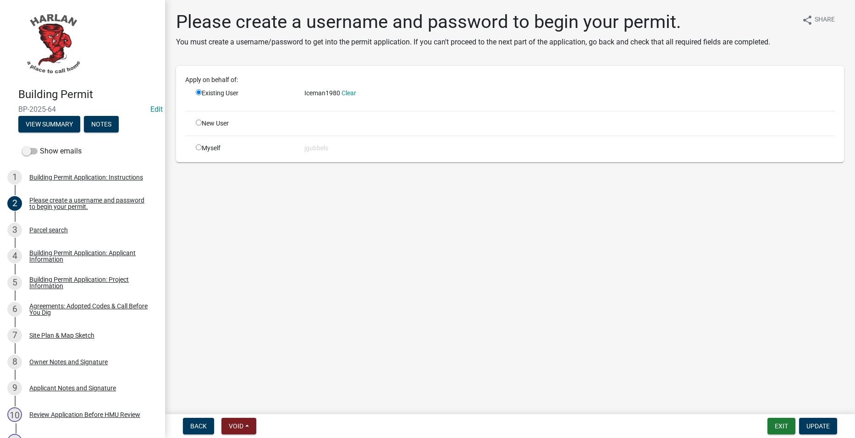
click at [313, 94] on span "Iceman1980" at bounding box center [322, 92] width 36 height 7
click at [84, 251] on div "Building Permit Application: Applicant Information" at bounding box center [89, 256] width 121 height 13
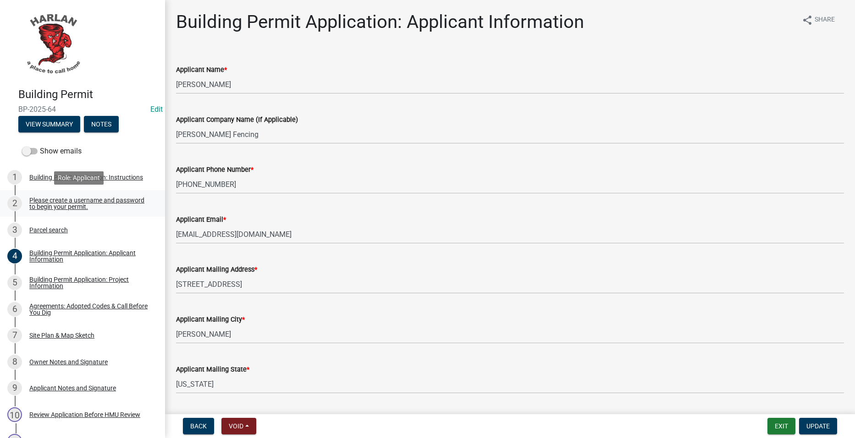
click at [84, 200] on div "Please create a username and password to begin your permit." at bounding box center [89, 203] width 121 height 13
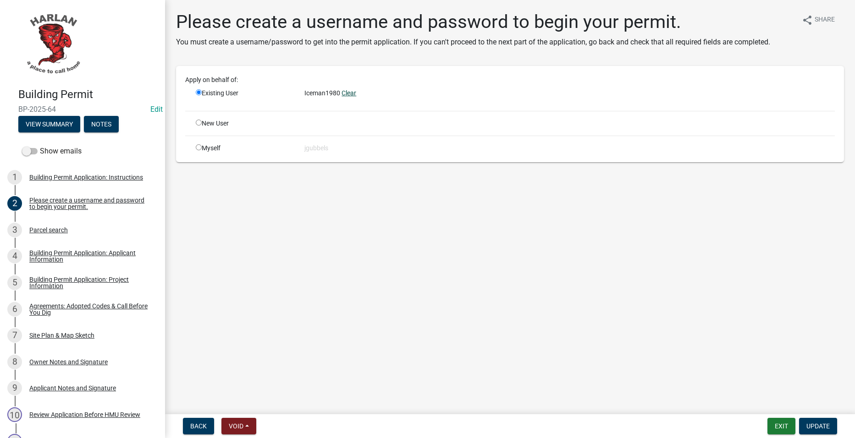
click at [353, 93] on link "Clear" at bounding box center [349, 92] width 15 height 7
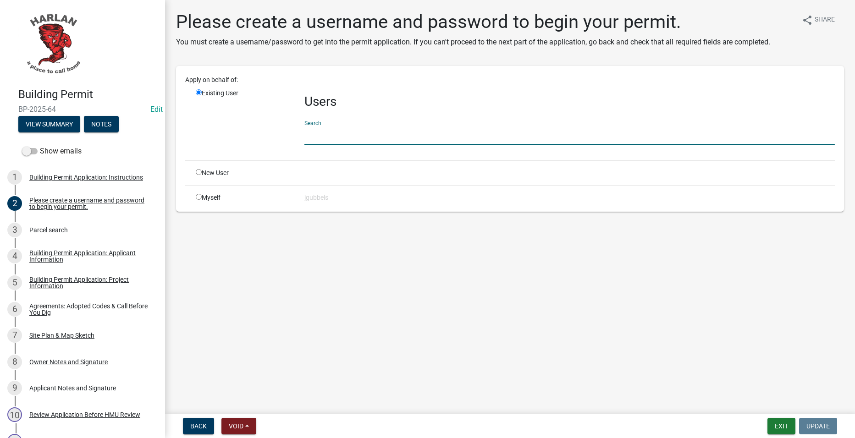
click at [344, 127] on input "text" at bounding box center [569, 135] width 531 height 19
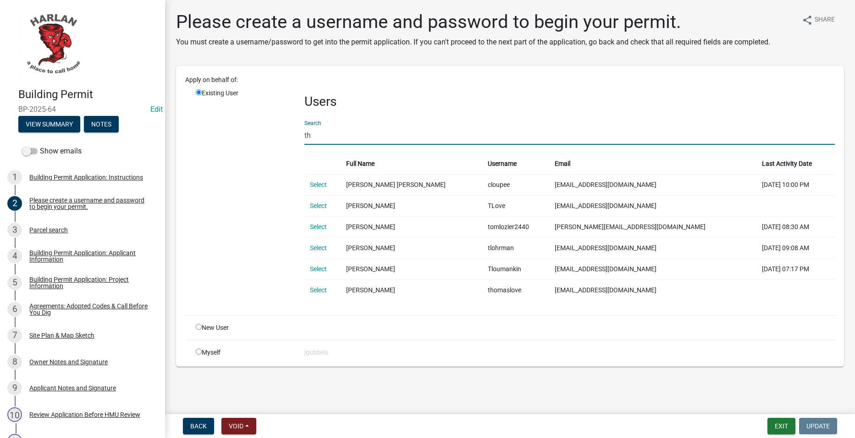
type input "t"
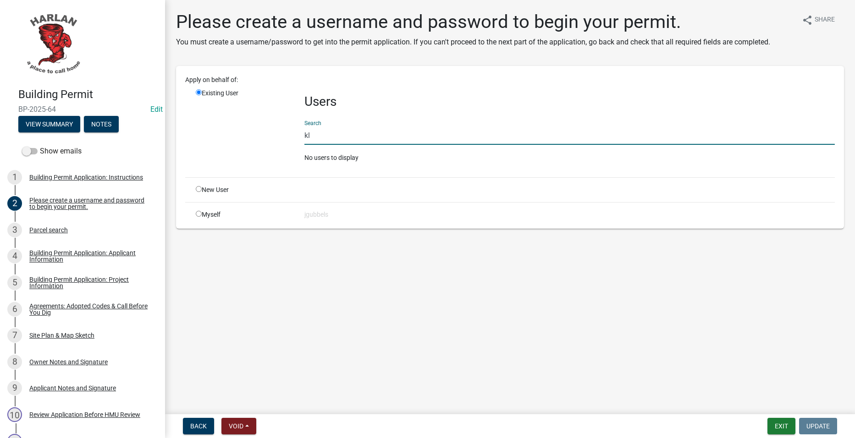
type input "k"
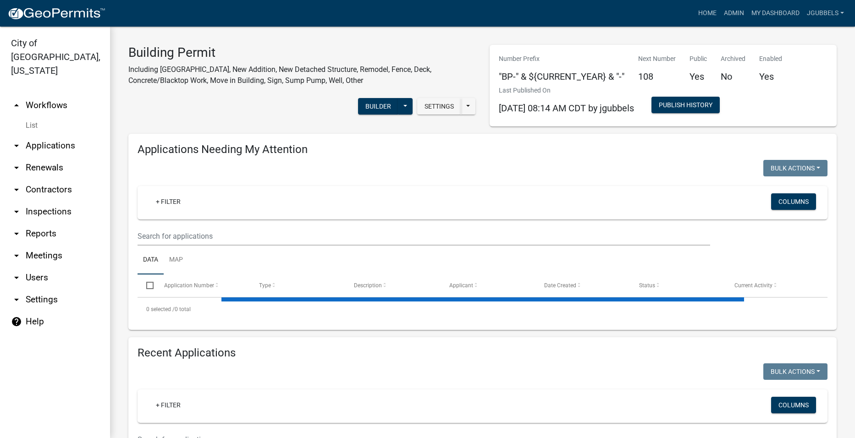
select select "2: 50"
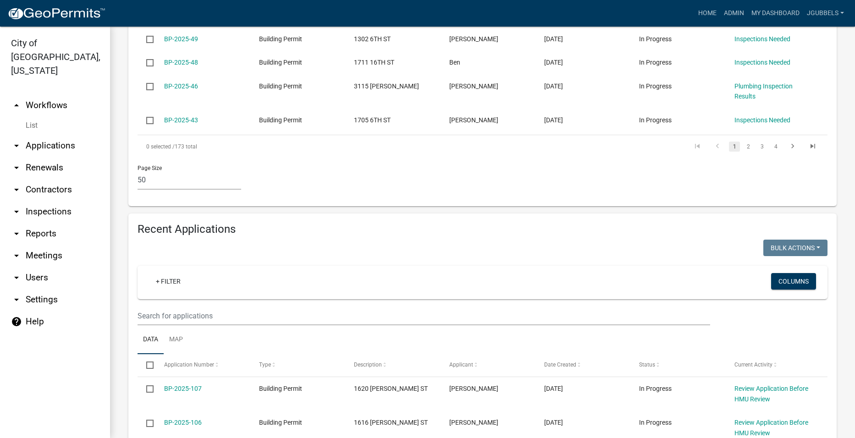
scroll to position [1559, 0]
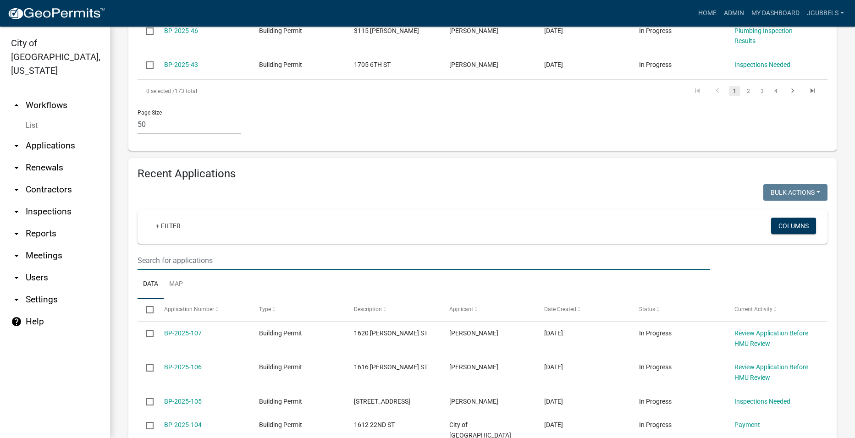
click at [400, 251] on input "text" at bounding box center [424, 260] width 573 height 19
type input "l"
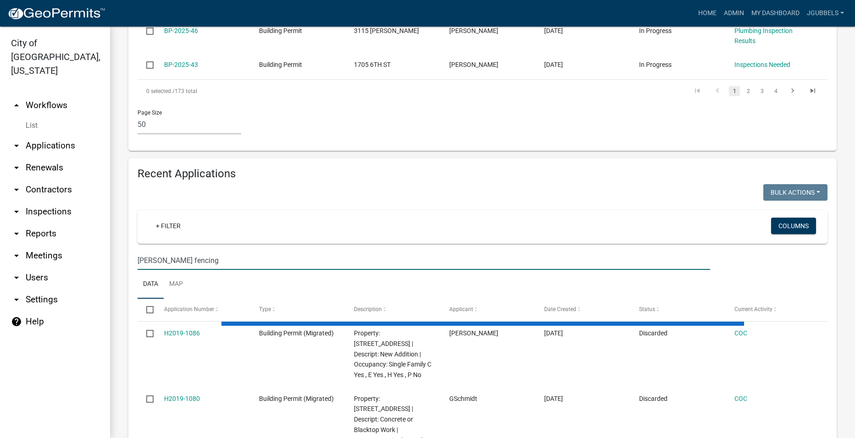
scroll to position [1422, 0]
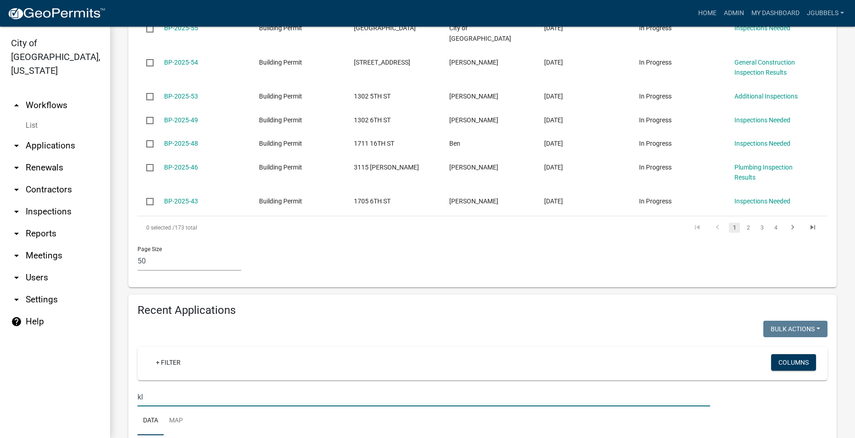
type input "k"
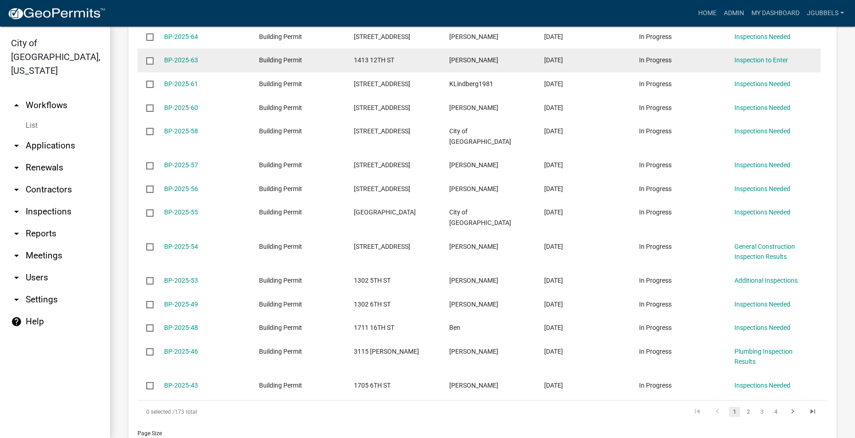
scroll to position [917, 0]
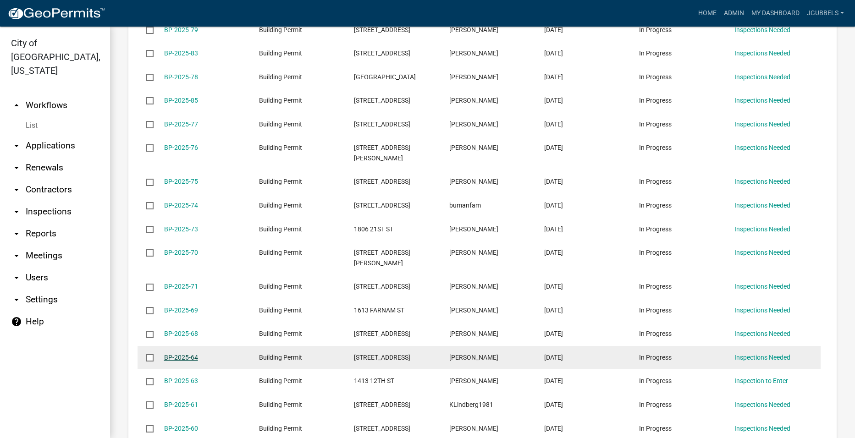
click at [187, 354] on link "BP-2025-64" at bounding box center [181, 357] width 34 height 7
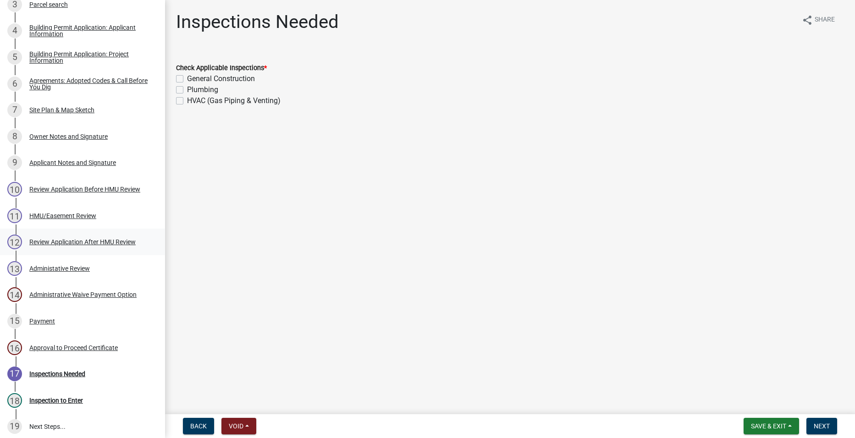
scroll to position [229, 0]
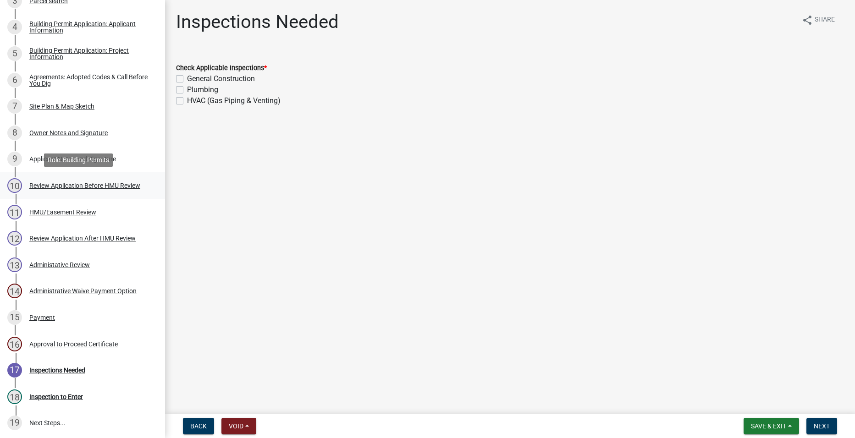
click at [98, 192] on div "10 Review Application Before HMU Review" at bounding box center [78, 185] width 143 height 15
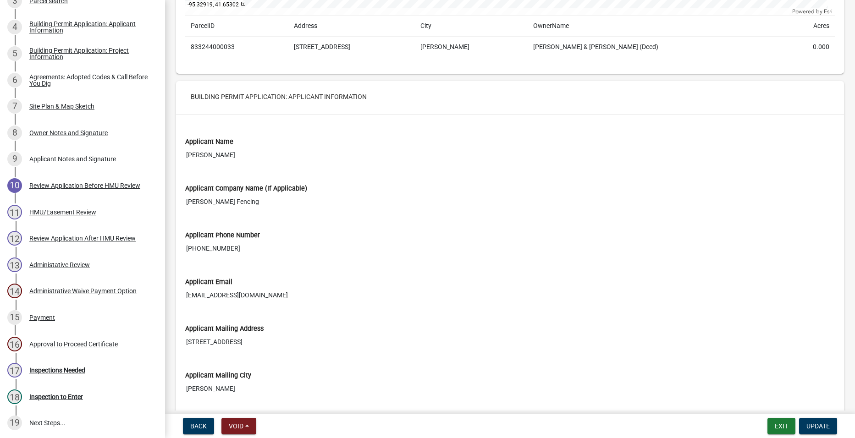
scroll to position [550, 0]
drag, startPoint x: 419, startPoint y: 182, endPoint x: 415, endPoint y: 178, distance: 5.2
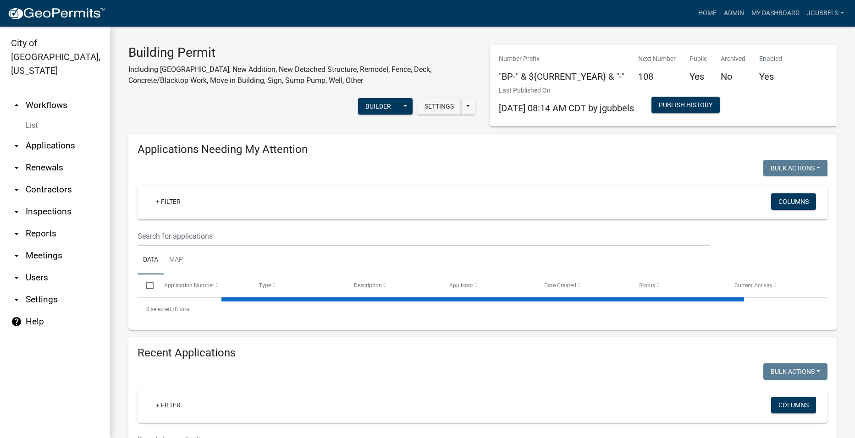
select select "2: 50"
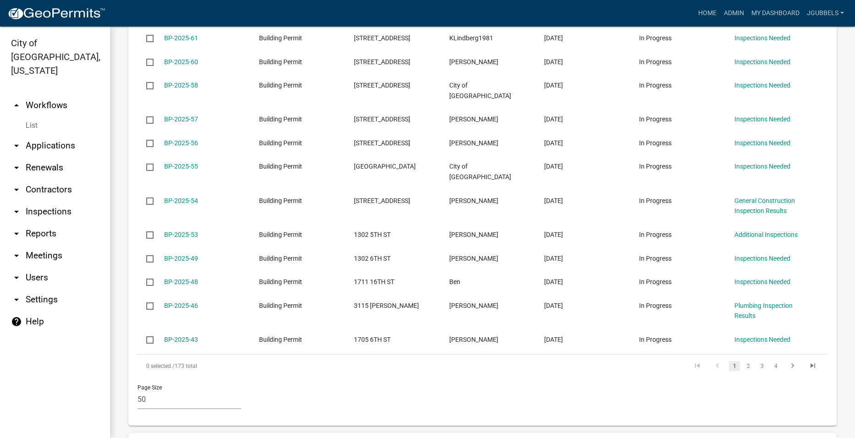
scroll to position [1559, 0]
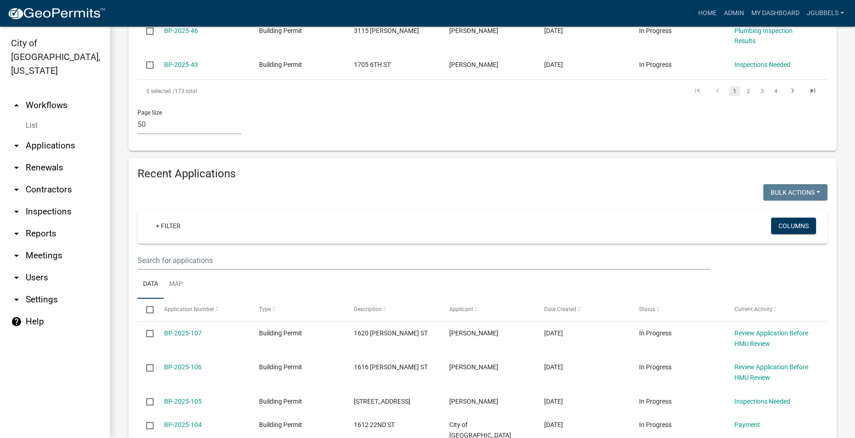
click at [403, 270] on ul "Data Map" at bounding box center [483, 284] width 690 height 29
click at [403, 251] on input "text" at bounding box center [424, 260] width 573 height 19
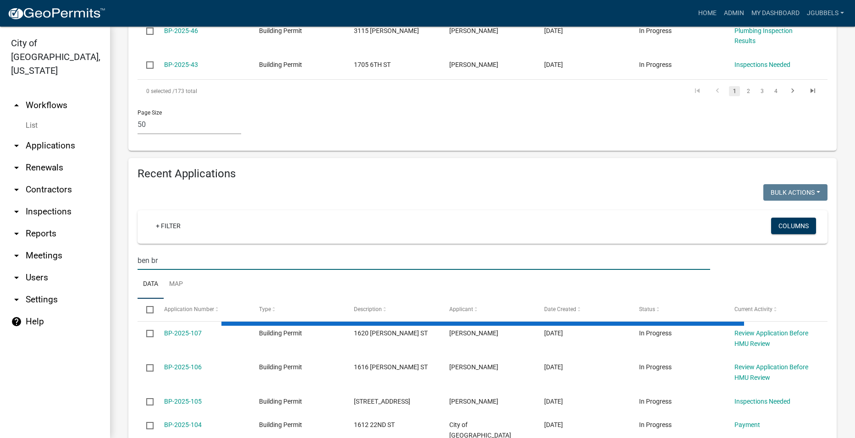
scroll to position [1449, 0]
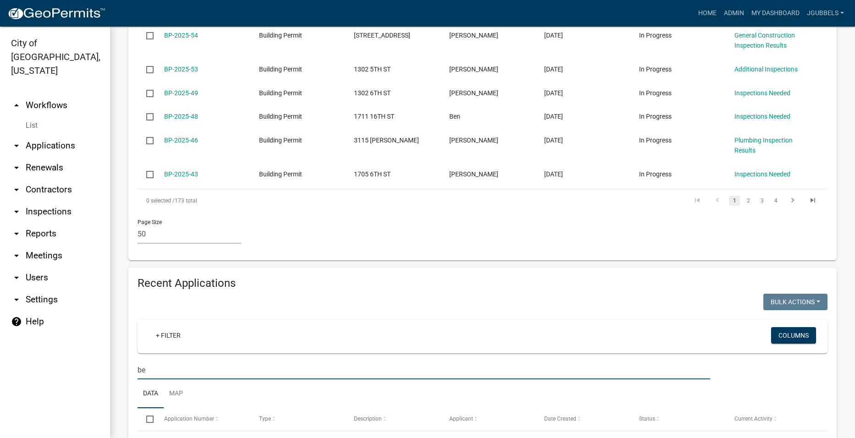
type input "b"
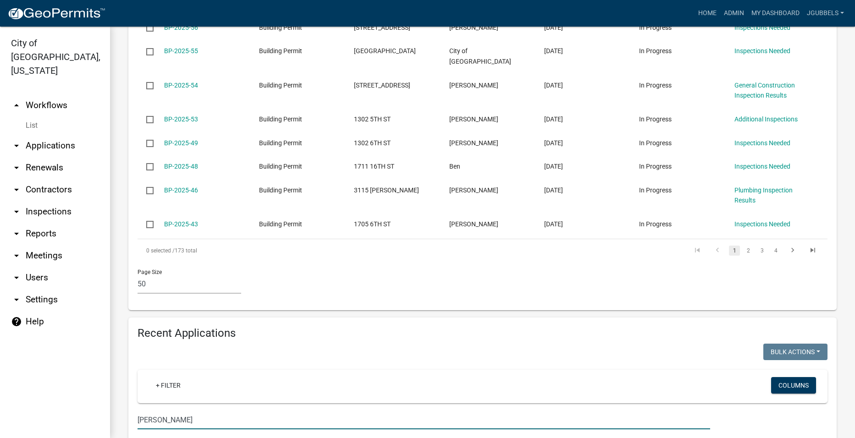
scroll to position [1559, 0]
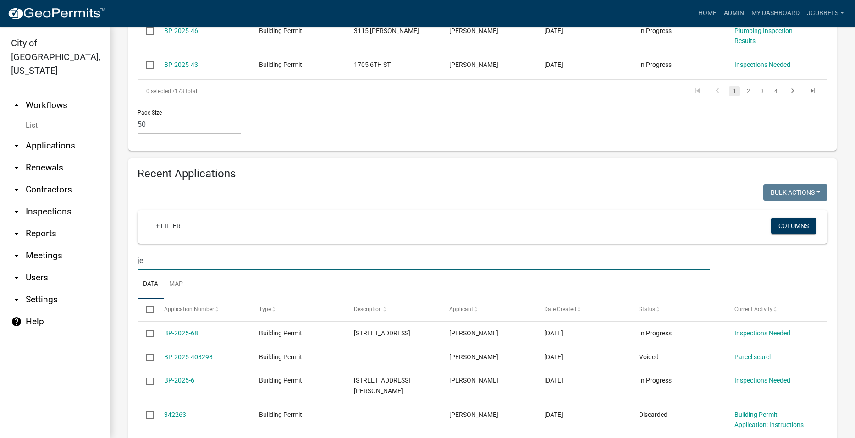
type input "j"
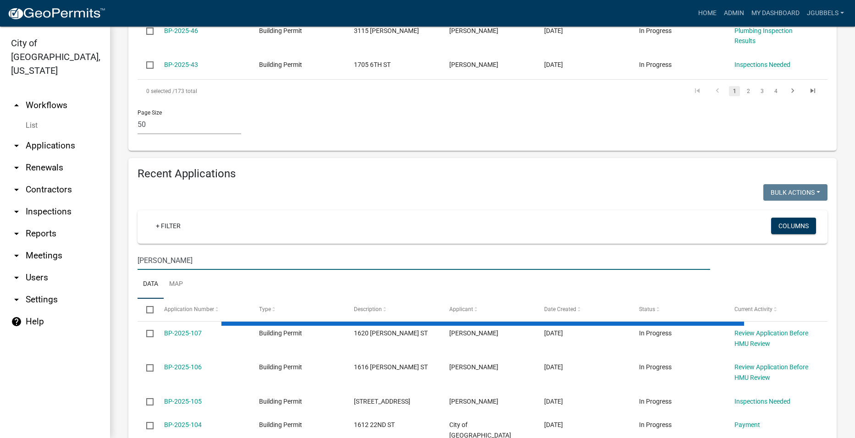
scroll to position [1556, 0]
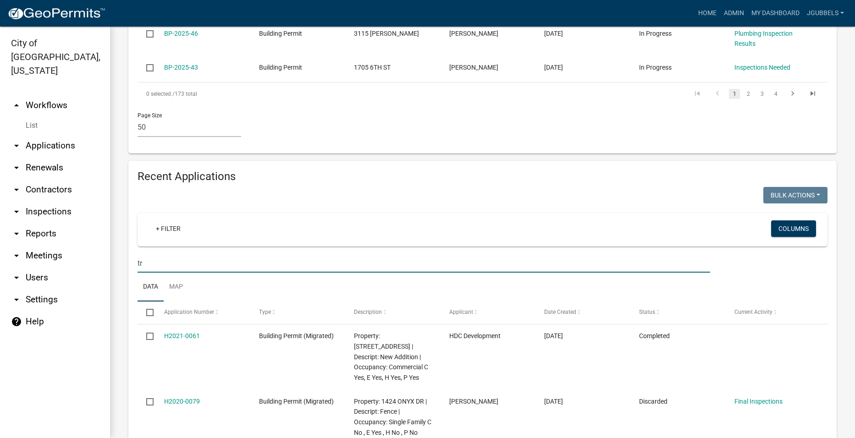
type input "t"
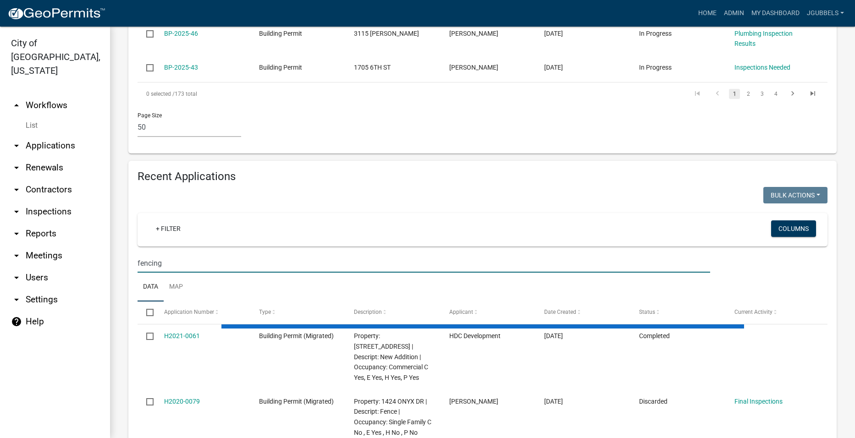
scroll to position [1422, 0]
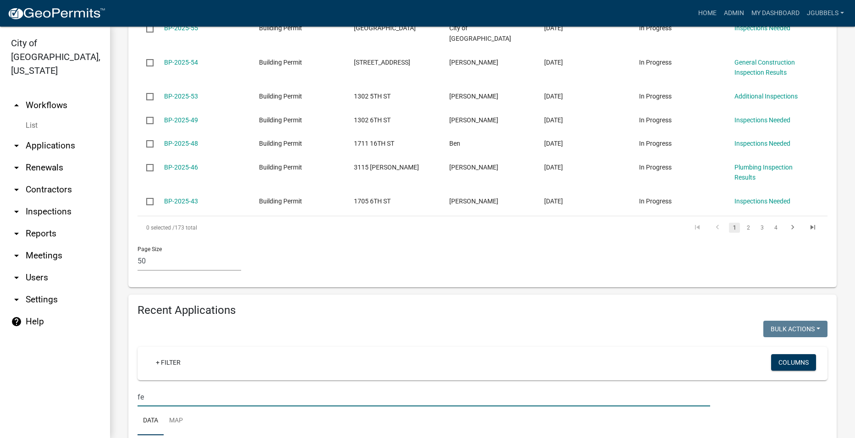
type input "f"
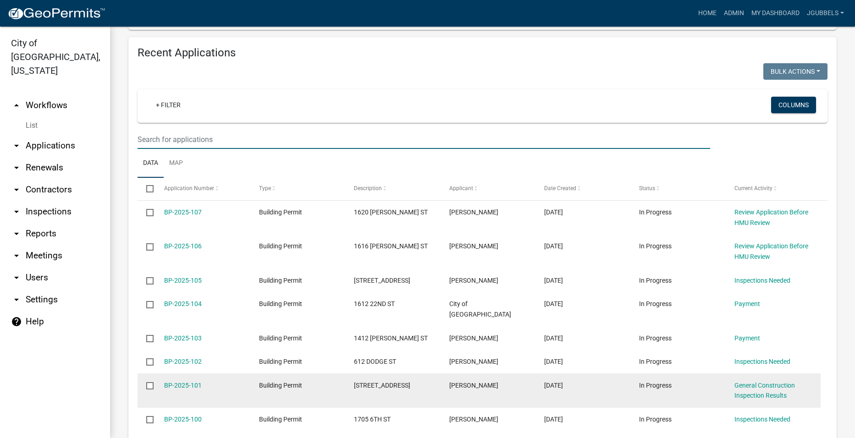
scroll to position [1697, 0]
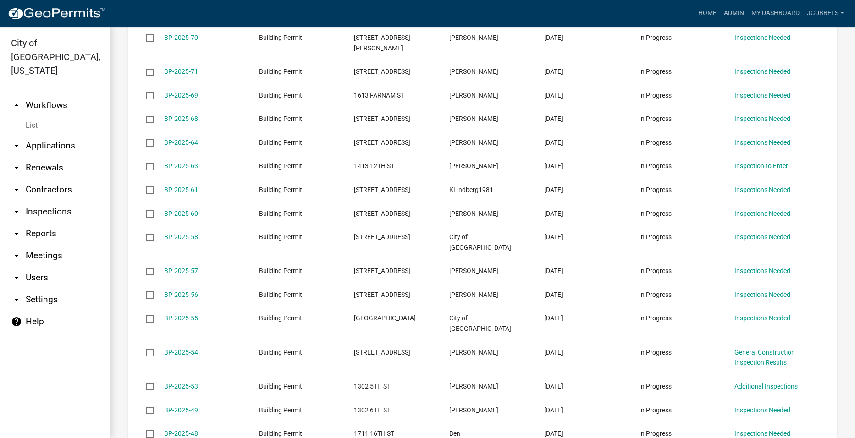
scroll to position [1146, 0]
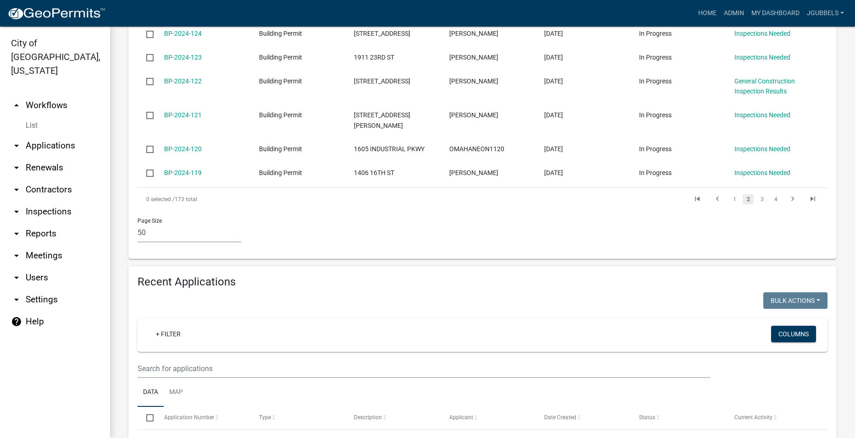
scroll to position [1274, 0]
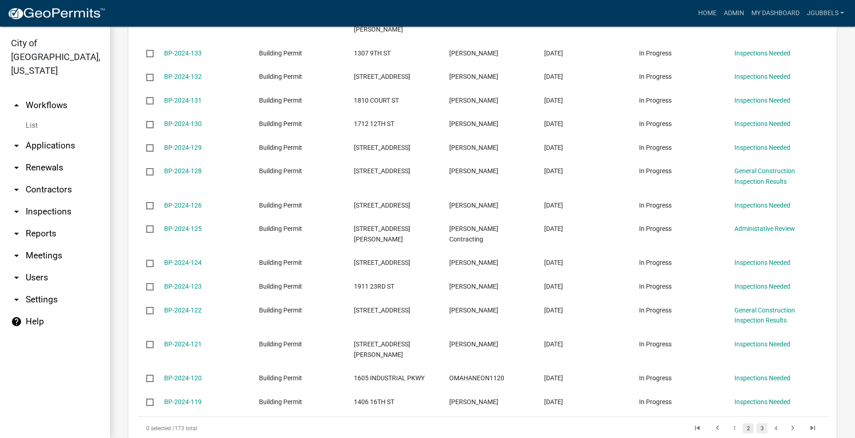
click at [757, 424] on link "3" at bounding box center [762, 429] width 11 height 10
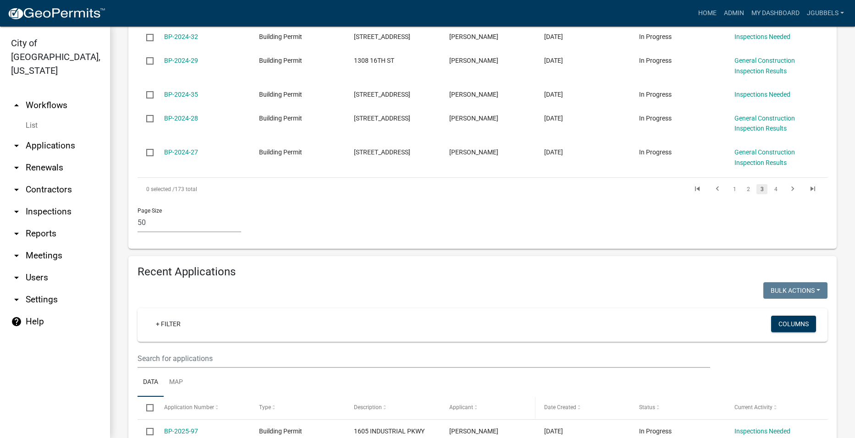
scroll to position [1393, 0]
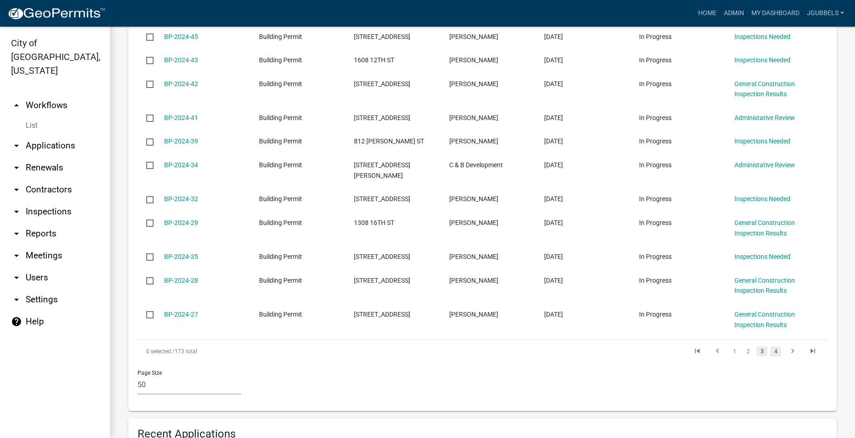
click at [770, 347] on link "4" at bounding box center [775, 352] width 11 height 10
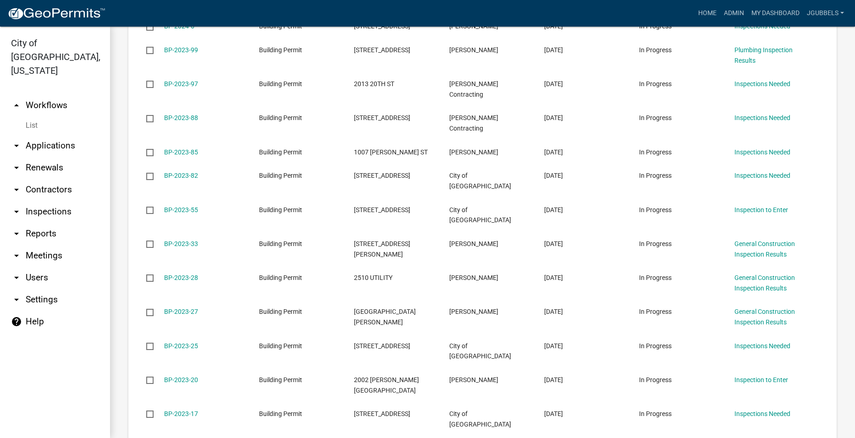
scroll to position [464, 0]
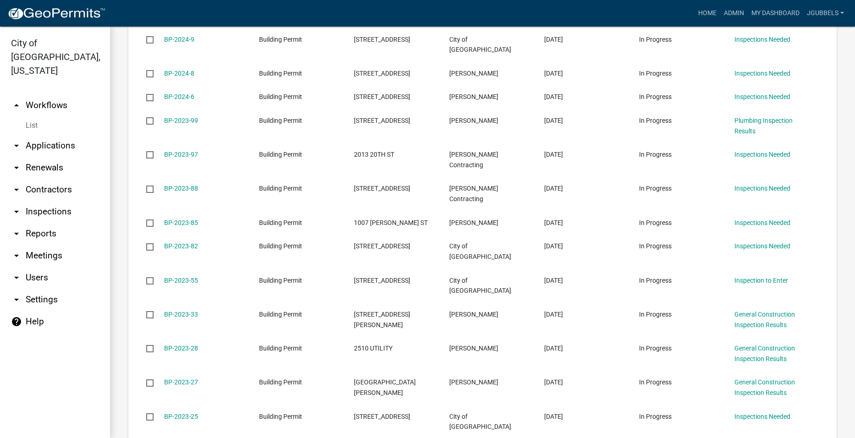
click at [59, 267] on link "arrow_drop_down Users" at bounding box center [55, 278] width 110 height 22
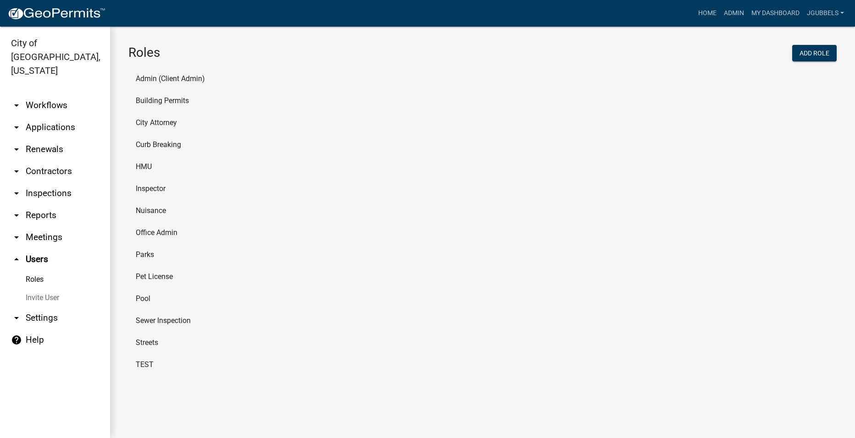
click at [49, 307] on link "arrow_drop_down Settings" at bounding box center [55, 318] width 110 height 22
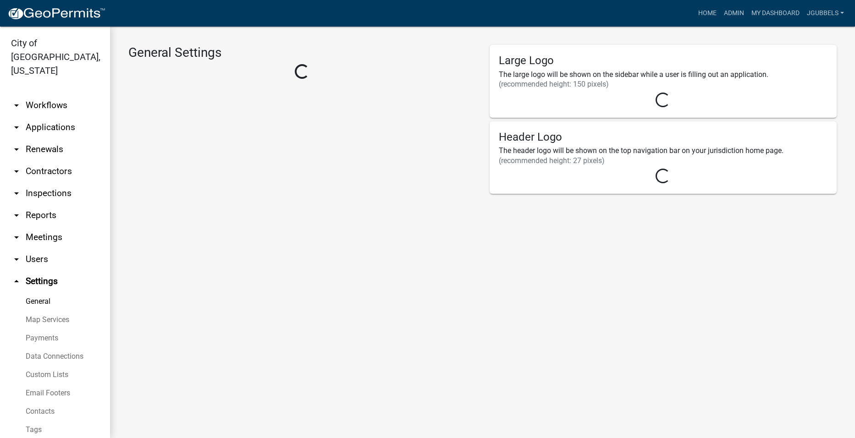
select select "b5f5c839-8d1d-46ff-be2c-47708cdb36e3"
select select "IA"
select select "Central Standard Time"
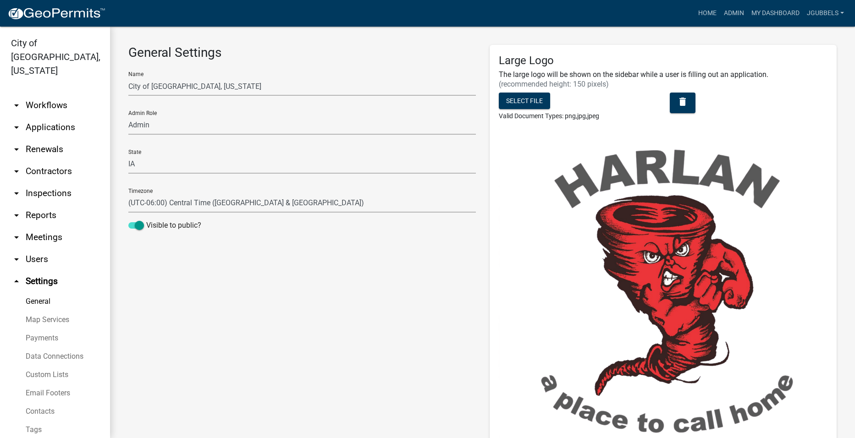
click at [35, 249] on link "arrow_drop_down Users" at bounding box center [55, 260] width 110 height 22
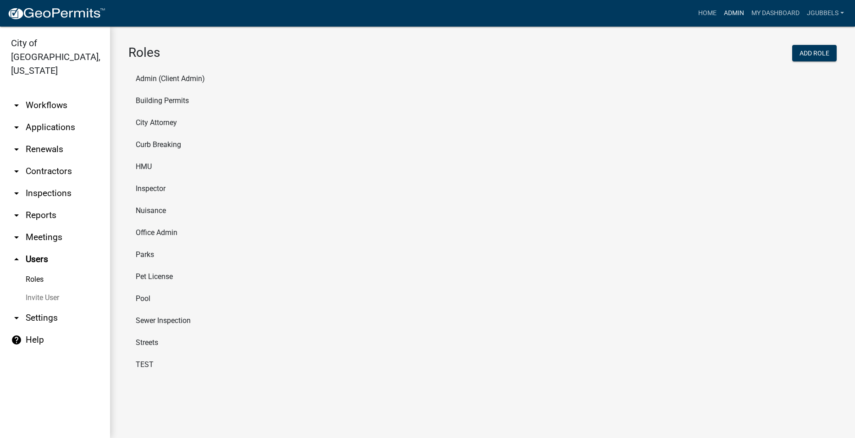
click at [742, 11] on link "Admin" at bounding box center [734, 13] width 28 height 17
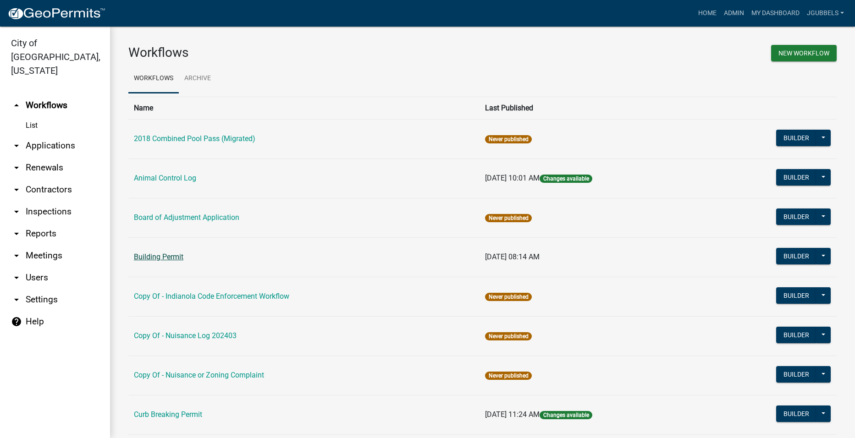
click at [155, 255] on link "Building Permit" at bounding box center [159, 257] width 50 height 9
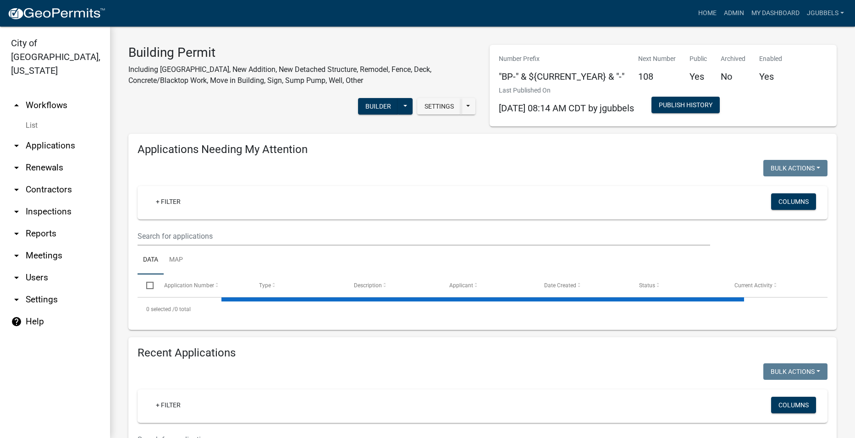
select select "2: 50"
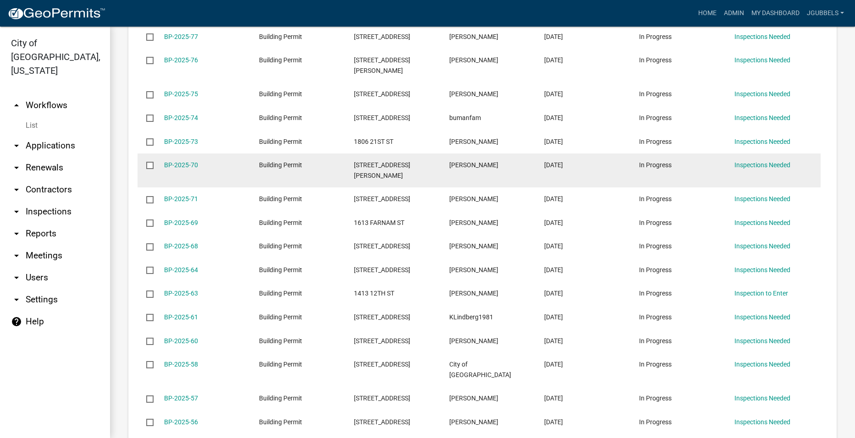
scroll to position [1009, 0]
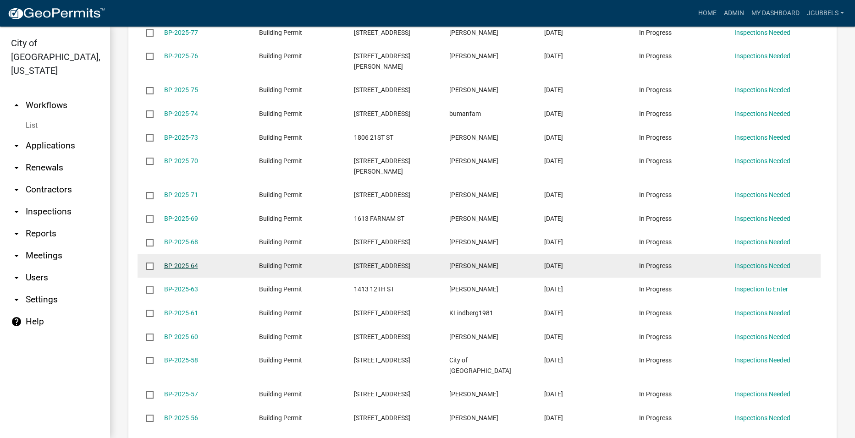
click at [189, 262] on link "BP-2025-64" at bounding box center [181, 265] width 34 height 7
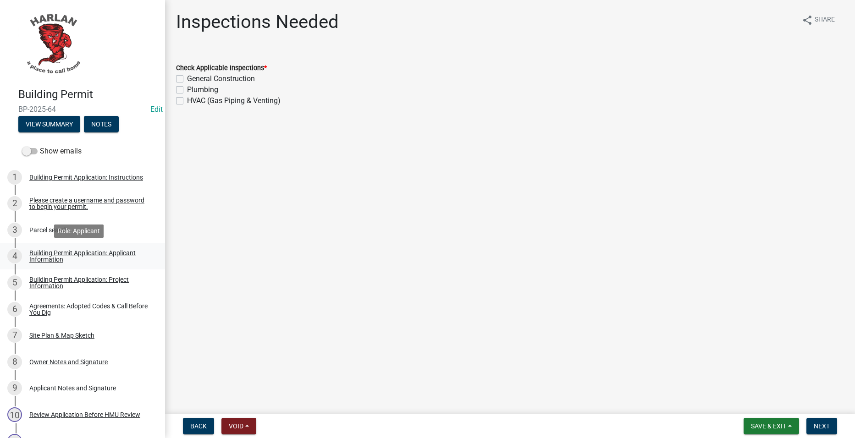
click at [88, 256] on div "Building Permit Application: Applicant Information" at bounding box center [89, 256] width 121 height 13
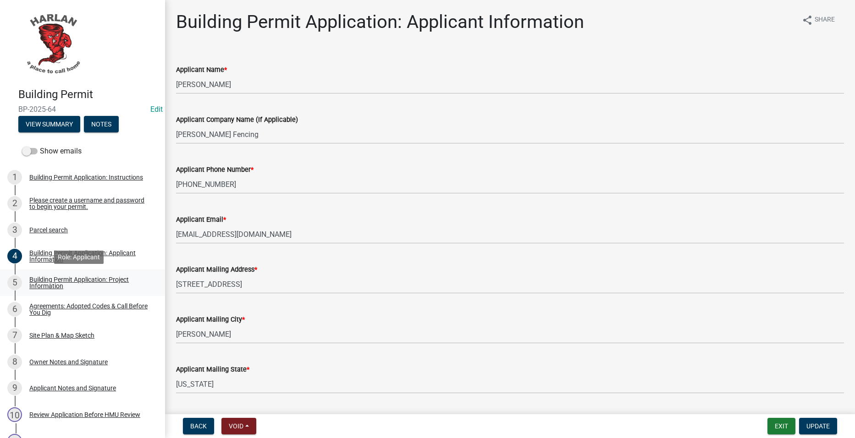
click at [42, 286] on div "Building Permit Application: Project Information" at bounding box center [89, 282] width 121 height 13
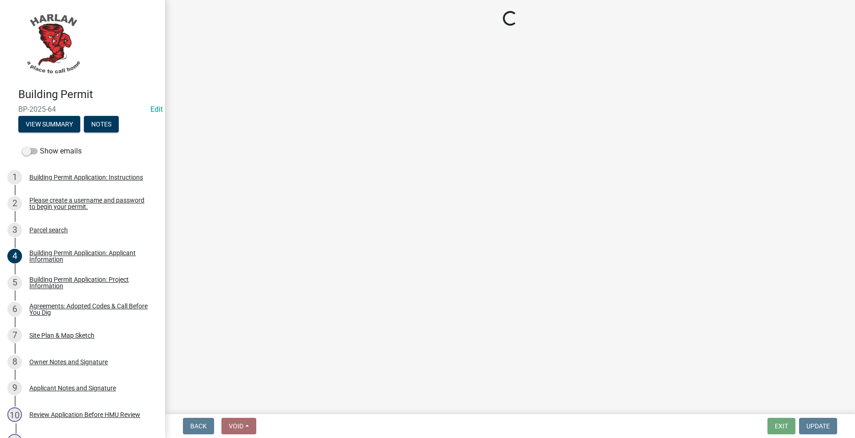
select select "57c12fbf-2104-401b-a871-4062d0a56bab"
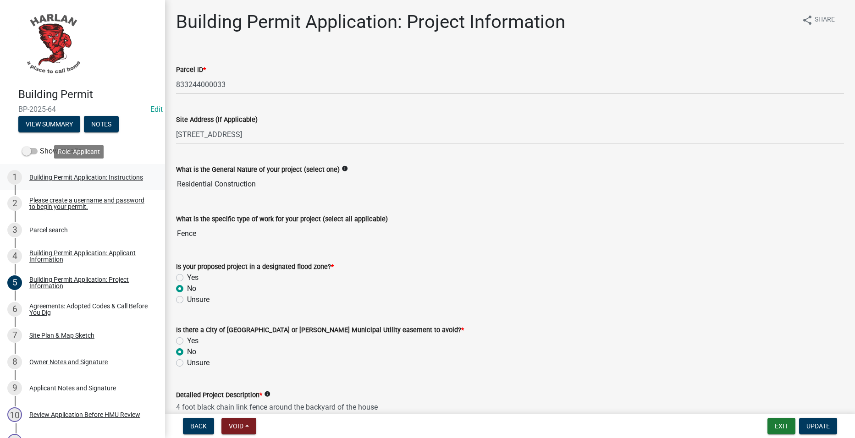
click at [63, 185] on link "1 Building Permit Application: Instructions" at bounding box center [82, 177] width 165 height 27
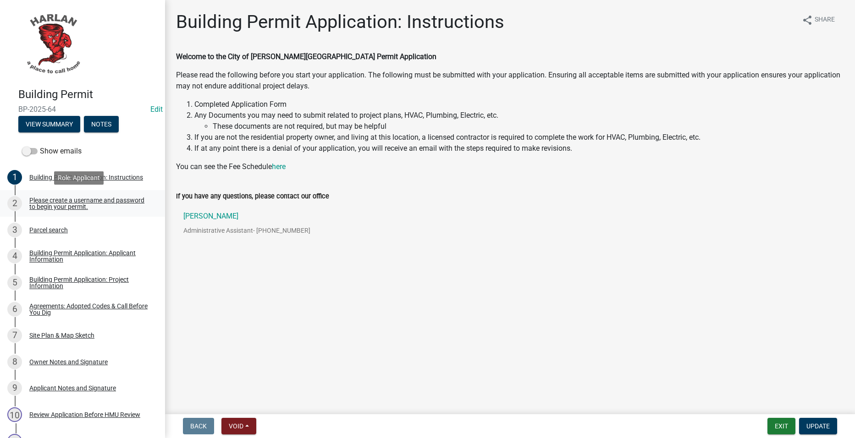
click at [88, 206] on div "Please create a username and password to begin your permit." at bounding box center [89, 203] width 121 height 13
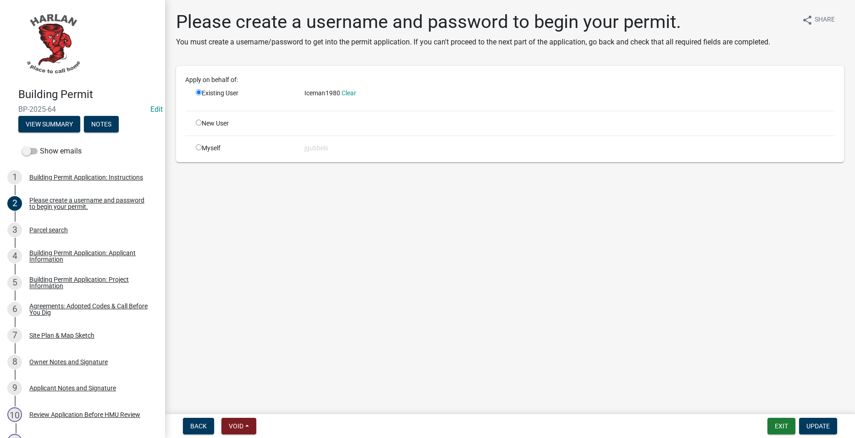
click at [365, 109] on div "Apply on behalf of: Existing User Iceman1980 Clear New User Myself jgubbels" at bounding box center [510, 114] width 650 height 78
click at [365, 106] on div "Apply on behalf of: Existing User Iceman1980 Clear New User Myself jgubbels" at bounding box center [510, 114] width 650 height 78
click at [352, 93] on link "Clear" at bounding box center [349, 92] width 15 height 7
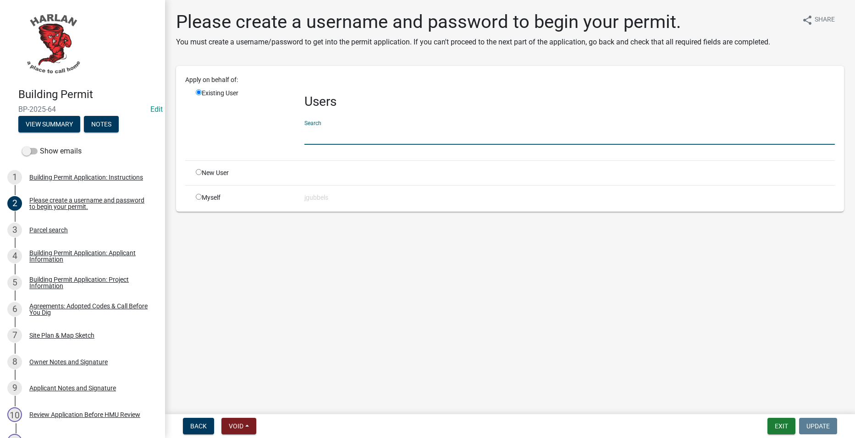
click at [359, 138] on input "text" at bounding box center [569, 135] width 531 height 19
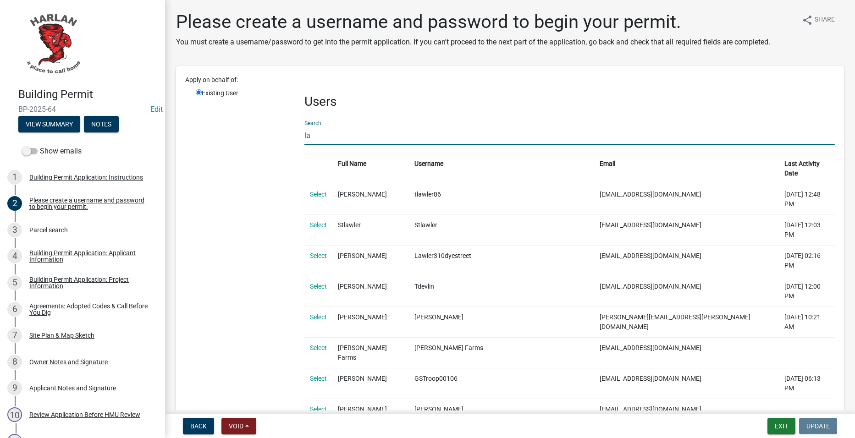
type input "l"
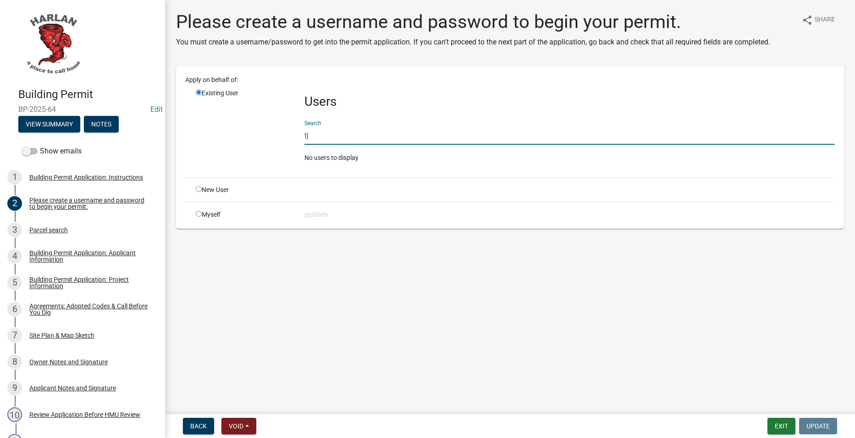
type input "t"
type input "j"
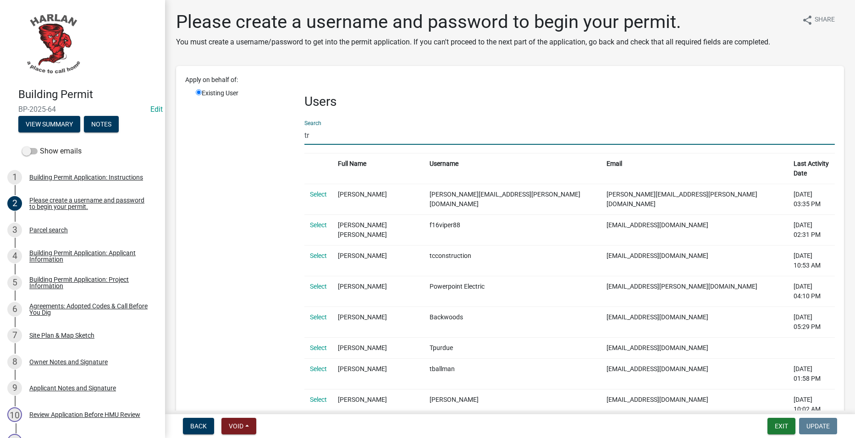
type input "t"
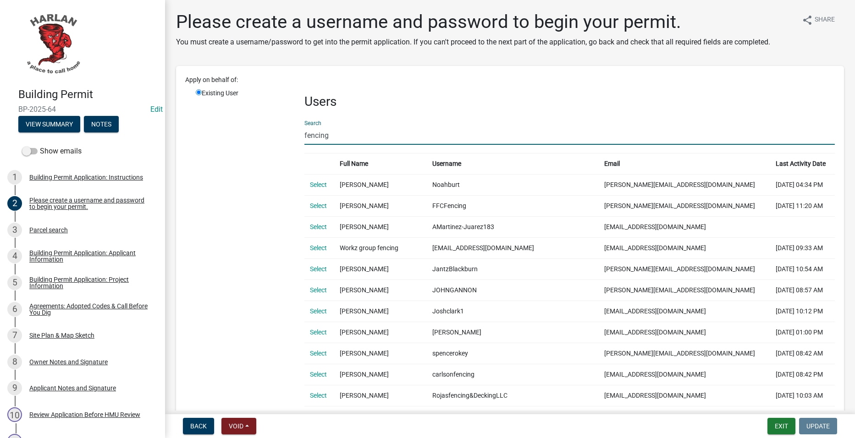
click at [401, 138] on input "fencing" at bounding box center [569, 135] width 531 height 19
click at [403, 137] on input "fencing" at bounding box center [569, 135] width 531 height 19
click at [406, 136] on input "fencing" at bounding box center [569, 135] width 531 height 19
drag, startPoint x: 395, startPoint y: 129, endPoint x: 254, endPoint y: 142, distance: 141.3
click at [254, 142] on div "Existing User Users Search fencing Full Name Username Email Last Activity Date …" at bounding box center [515, 430] width 653 height 684
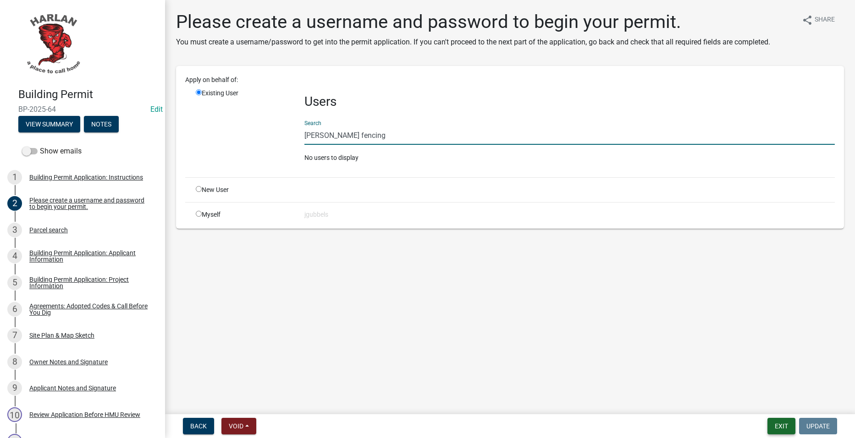
type input "[PERSON_NAME] fencing"
click at [778, 420] on button "Exit" at bounding box center [782, 426] width 28 height 17
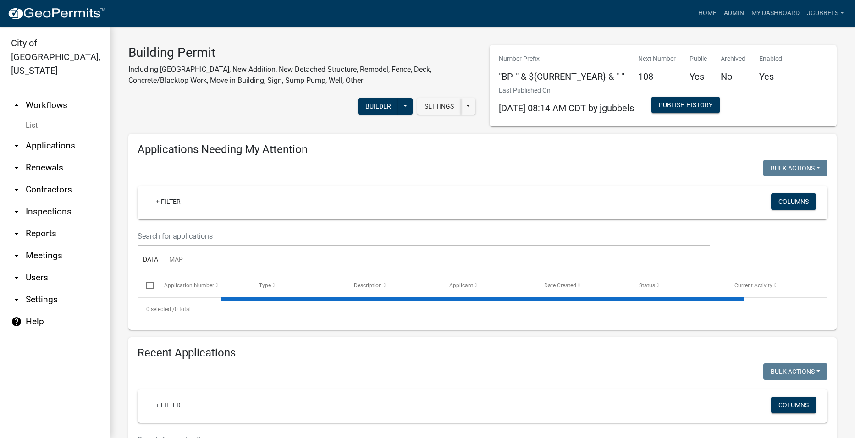
select select "2: 50"
